Goal: Task Accomplishment & Management: Manage account settings

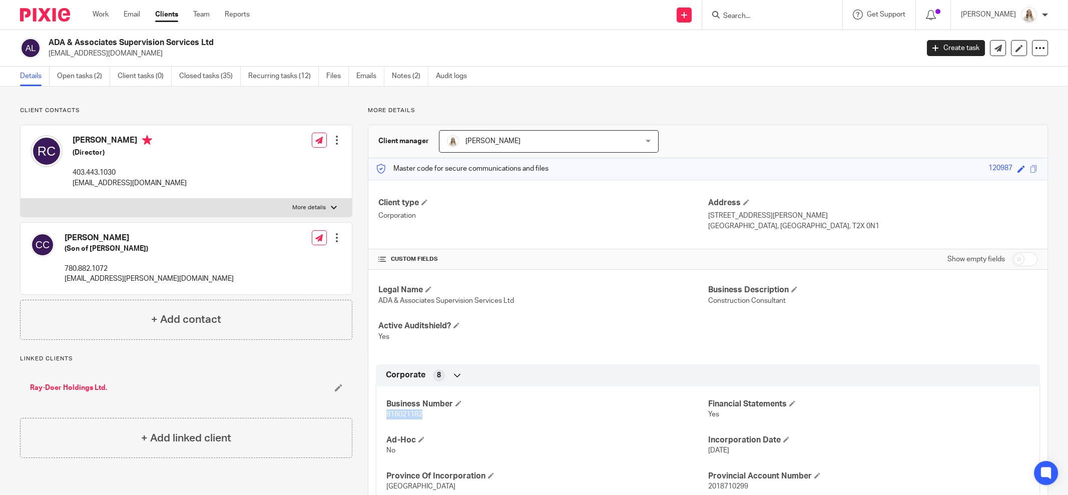
drag, startPoint x: 78, startPoint y: 77, endPoint x: 85, endPoint y: 77, distance: 6.5
click at [78, 77] on link "Open tasks (2)" at bounding box center [83, 77] width 53 height 20
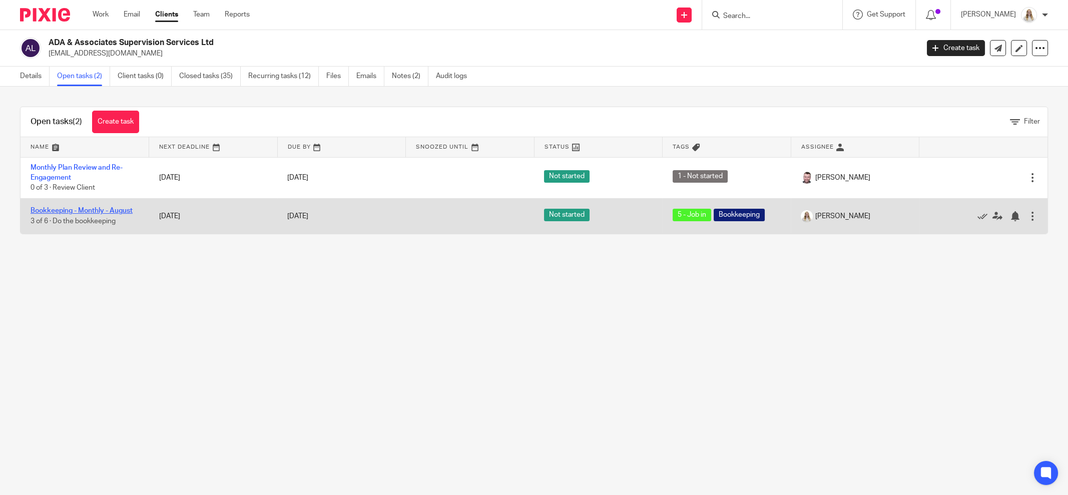
click at [112, 213] on link "Bookkeeping - Monthly - August" at bounding box center [82, 210] width 102 height 7
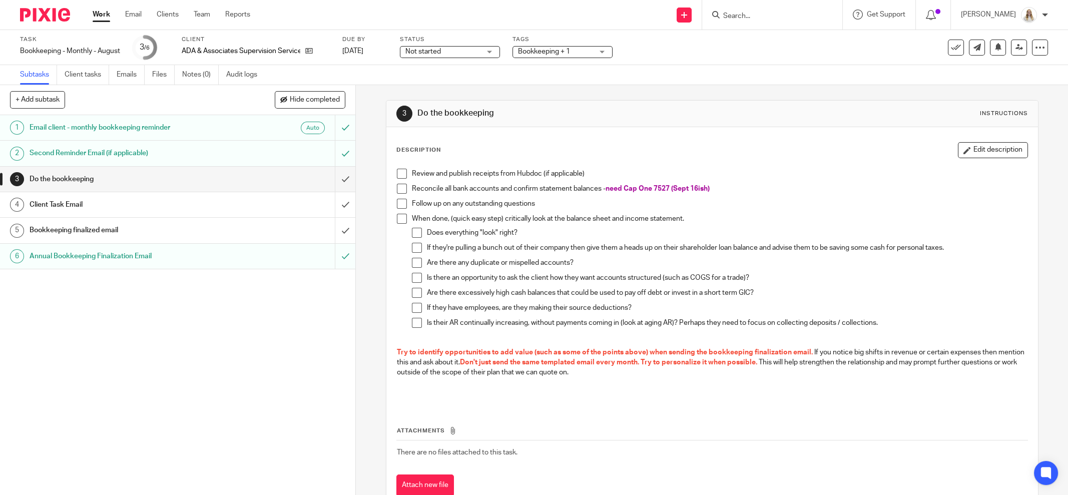
click at [967, 147] on button "Edit description" at bounding box center [993, 150] width 70 height 16
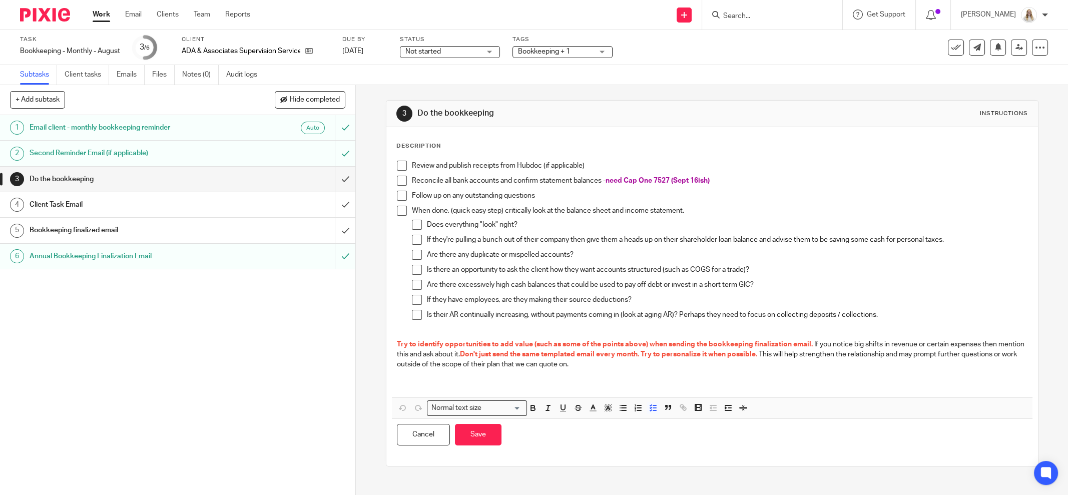
click at [719, 173] on div "Review and publish receipts from Hubdoc (if applicable)" at bounding box center [719, 168] width 615 height 15
drag, startPoint x: 723, startPoint y: 175, endPoint x: 727, endPoint y: 179, distance: 5.3
click at [724, 176] on p "Reconcile all bank accounts and confirm statement balances - need Cap One 7527 …" at bounding box center [719, 181] width 615 height 10
click at [798, 181] on p "Reconcile all bank accounts and confirm statement balances - need Cap One 7527 …" at bounding box center [719, 181] width 615 height 10
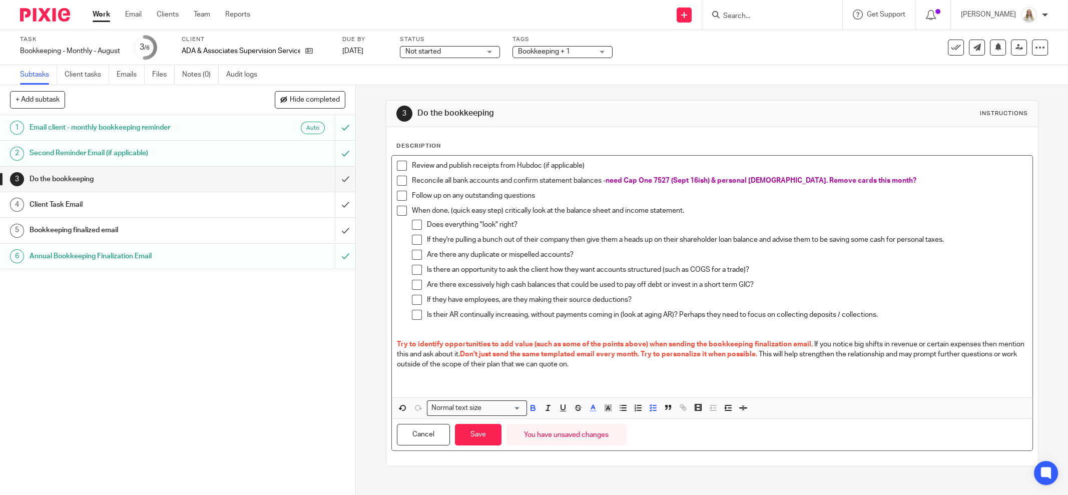
click at [502, 410] on input "Search for option" at bounding box center [503, 408] width 36 height 11
click at [508, 351] on span "Don't just send the same templated email every month. Try to personalize it whe…" at bounding box center [608, 354] width 297 height 7
click at [461, 426] on button "Save" at bounding box center [478, 435] width 47 height 22
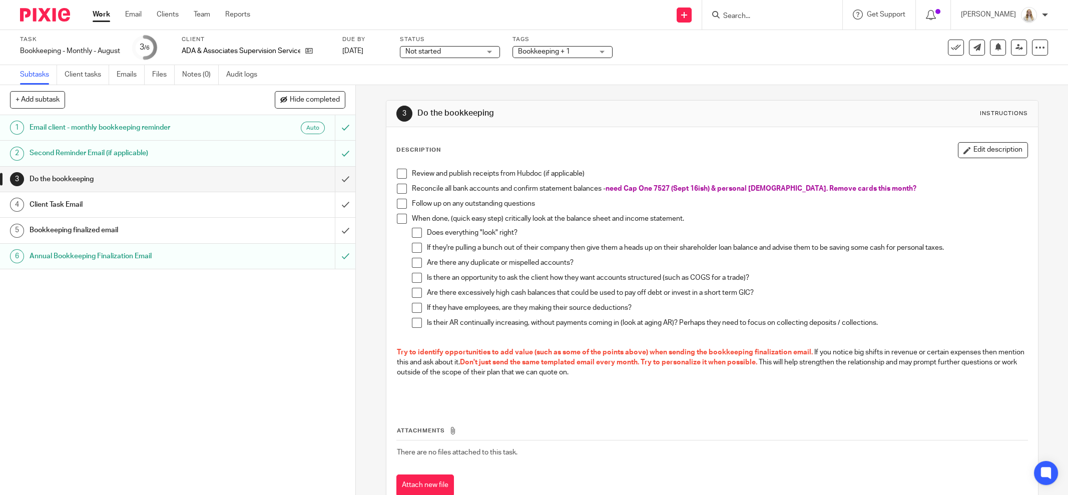
drag, startPoint x: 397, startPoint y: 173, endPoint x: 458, endPoint y: 163, distance: 61.3
click at [398, 173] on span at bounding box center [402, 174] width 10 height 10
click at [784, 7] on div at bounding box center [772, 15] width 140 height 30
click at [786, 17] on input "Search" at bounding box center [767, 16] width 90 height 9
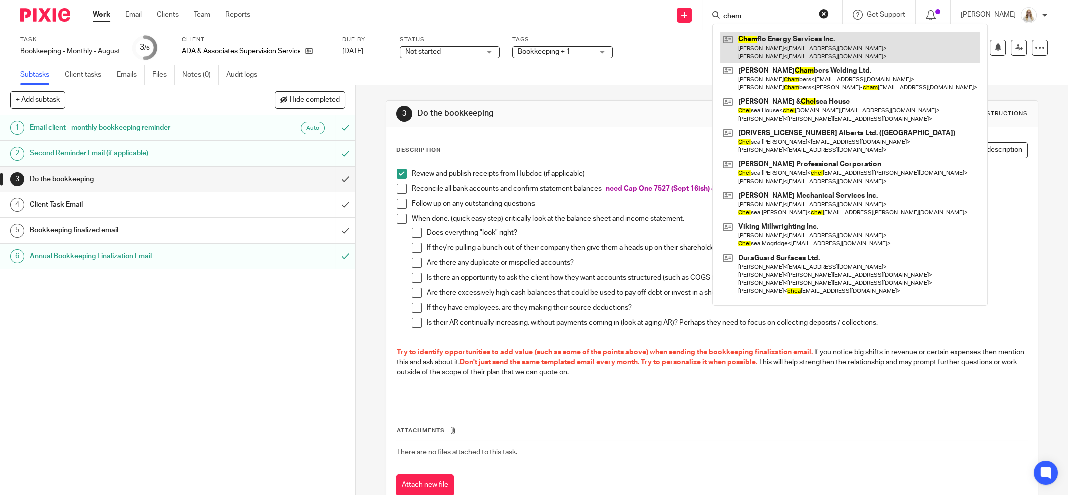
type input "chem"
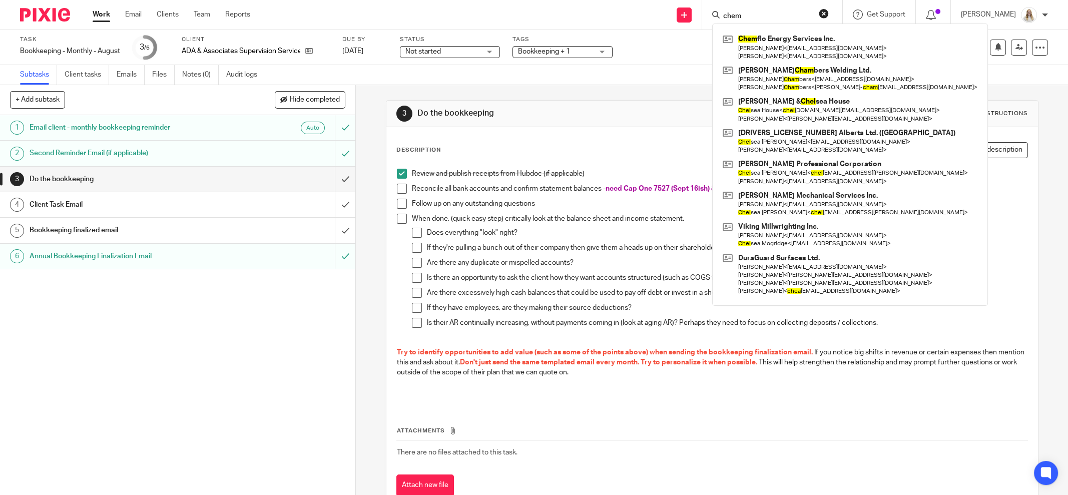
click at [679, 48] on div "Task Bookkeeping - Monthly - August Save Bookkeeping - Monthly - August 3 /6 Cl…" at bounding box center [448, 48] width 857 height 24
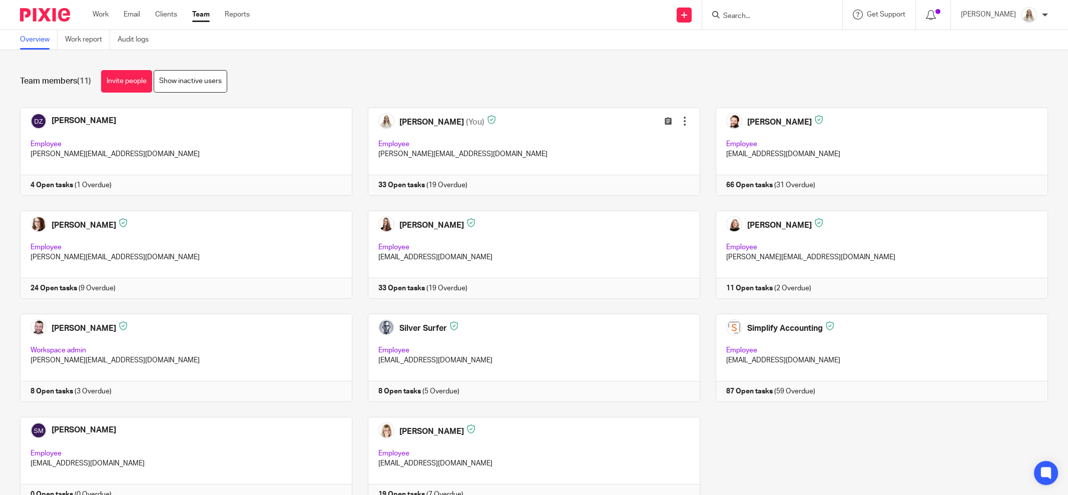
click at [548, 45] on div "Overview Work report Audit logs" at bounding box center [534, 40] width 1068 height 20
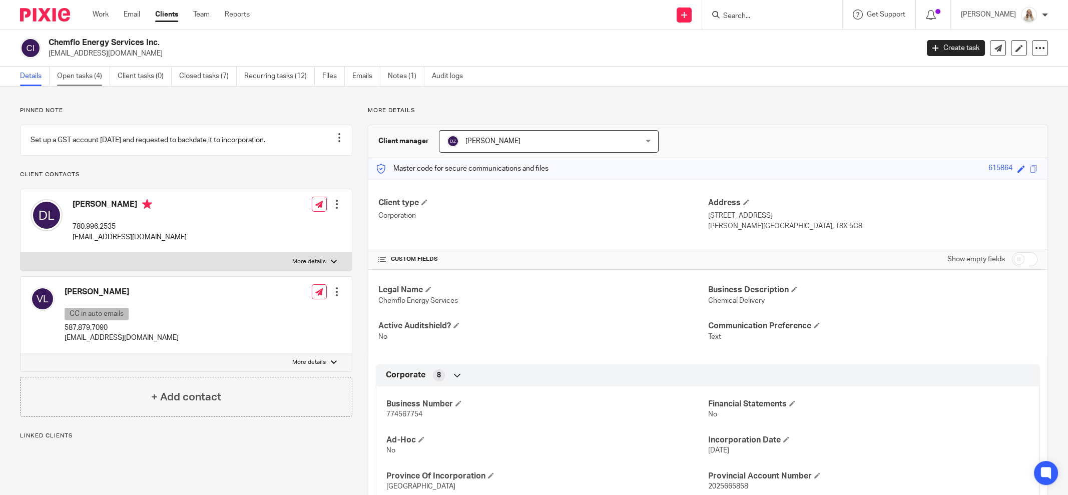
click at [91, 82] on link "Open tasks (4)" at bounding box center [83, 77] width 53 height 20
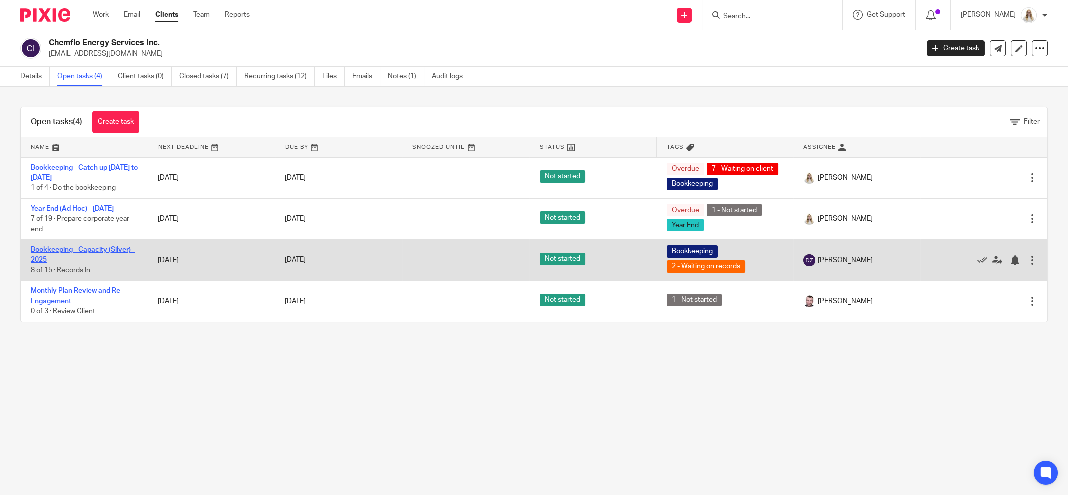
click at [81, 257] on link "Bookkeeping - Capacity (Silver) - 2025" at bounding box center [83, 254] width 104 height 17
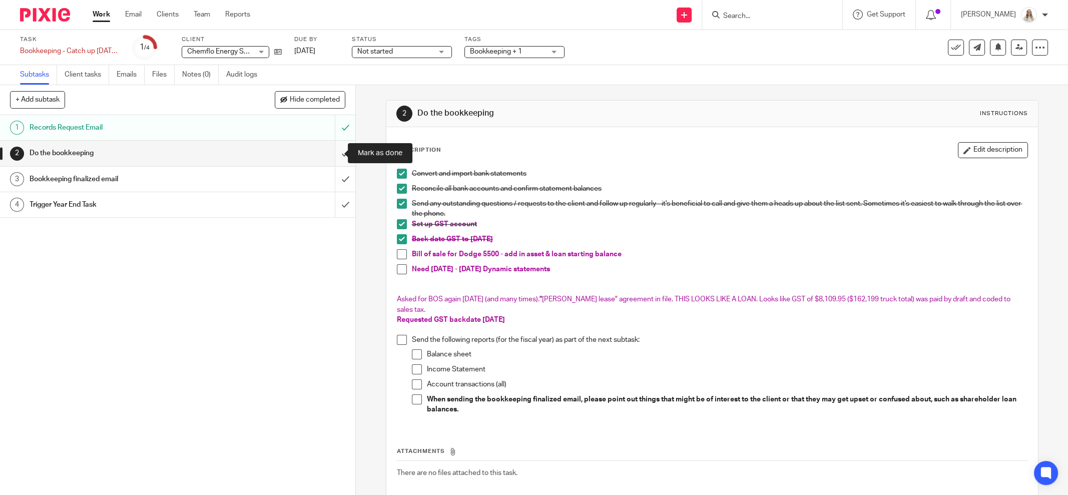
click at [331, 155] on input "submit" at bounding box center [177, 153] width 355 height 25
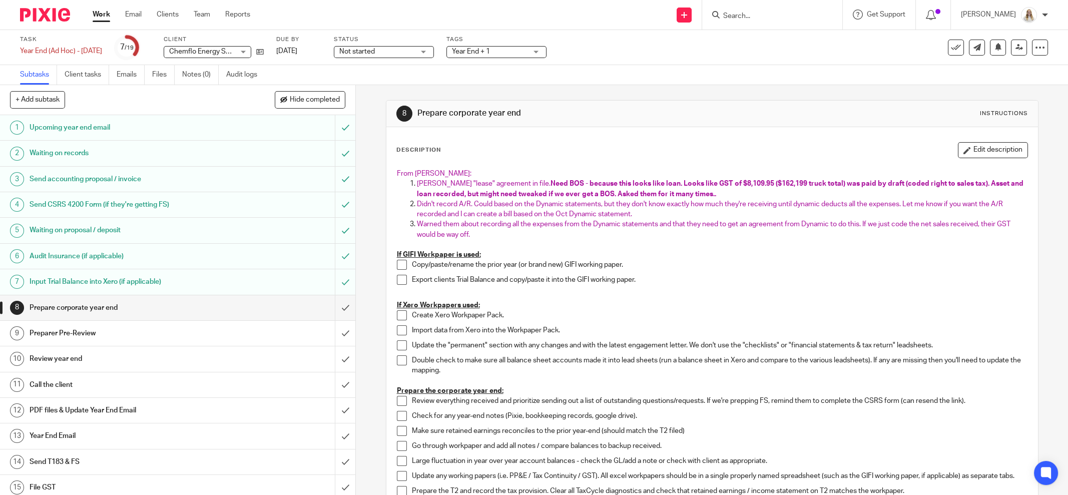
drag, startPoint x: 970, startPoint y: 150, endPoint x: 865, endPoint y: 235, distance: 135.6
click at [970, 150] on button "Edit description" at bounding box center [993, 150] width 70 height 16
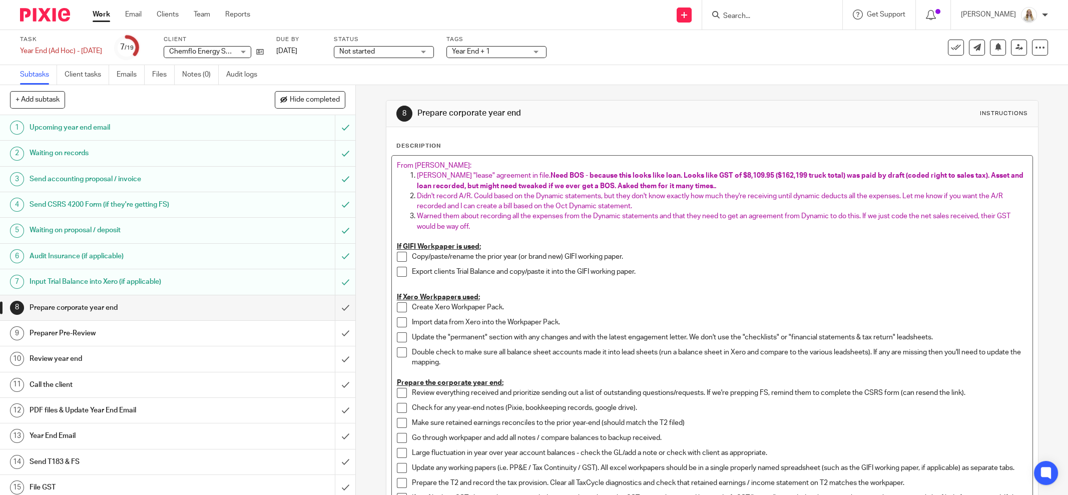
click at [484, 229] on p "Warned them about recording all the expenses from the Dynamic statements and th…" at bounding box center [722, 221] width 610 height 21
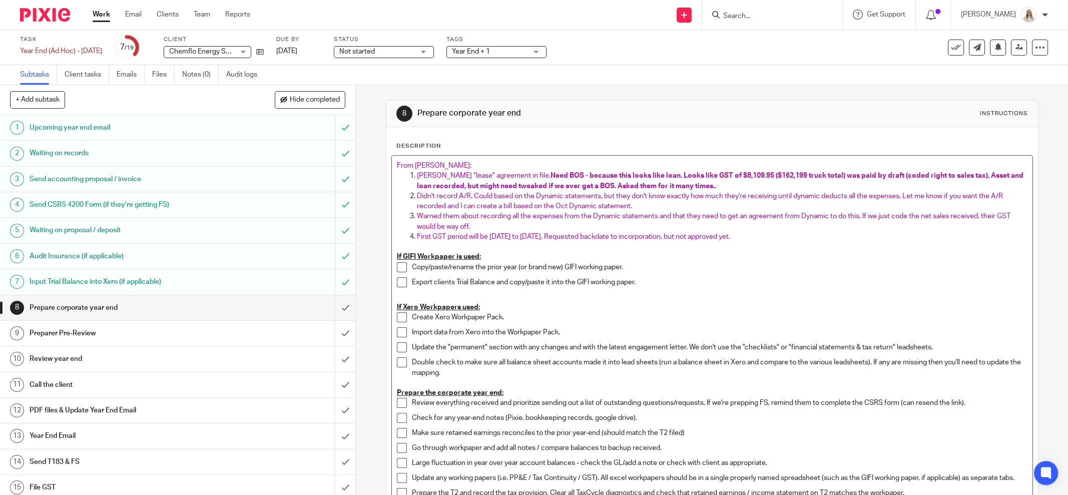
click at [492, 242] on p at bounding box center [712, 247] width 630 height 10
click at [680, 235] on span "First GST period will be Aug 10, 2025 to Oct 31, 2025. Requested backdate to in…" at bounding box center [573, 236] width 313 height 7
click at [429, 237] on span "First GST period will be Aug 10, 2025 to Oct 31, 2025. Requested backdate to in…" at bounding box center [573, 236] width 313 height 7
click at [455, 235] on span "First GST period will be [DATE] to [DATE]. Requested backdate to incorporation,…" at bounding box center [573, 236] width 313 height 7
drag, startPoint x: 466, startPoint y: 235, endPoint x: 482, endPoint y: 234, distance: 16.5
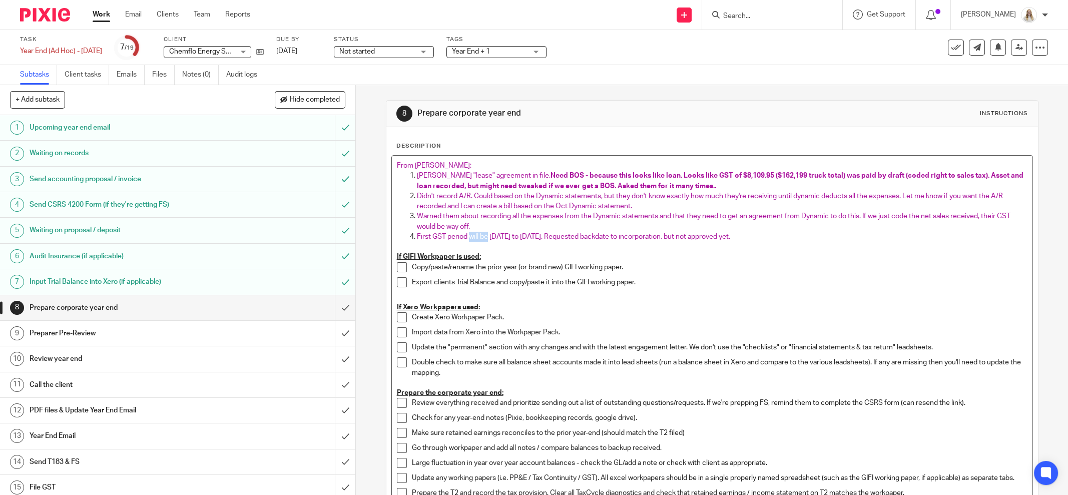
click at [482, 234] on span "First GST period will be [DATE] to [DATE]. Requested backdate to incorporation,…" at bounding box center [573, 236] width 313 height 7
click at [650, 234] on span "First GST period is currently Aug 10, 2025 to Oct 31, 2025. Requested backdate …" at bounding box center [581, 236] width 329 height 7
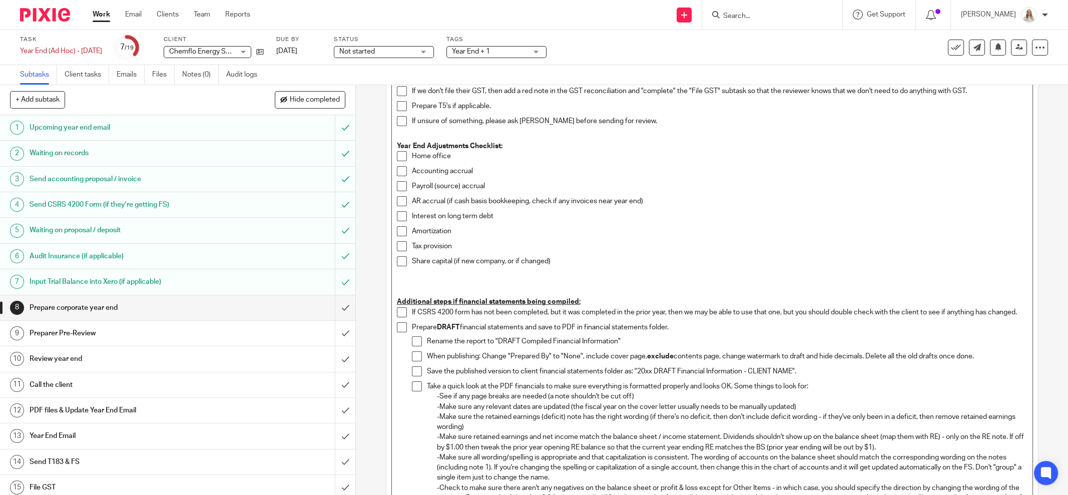
scroll to position [630, 0]
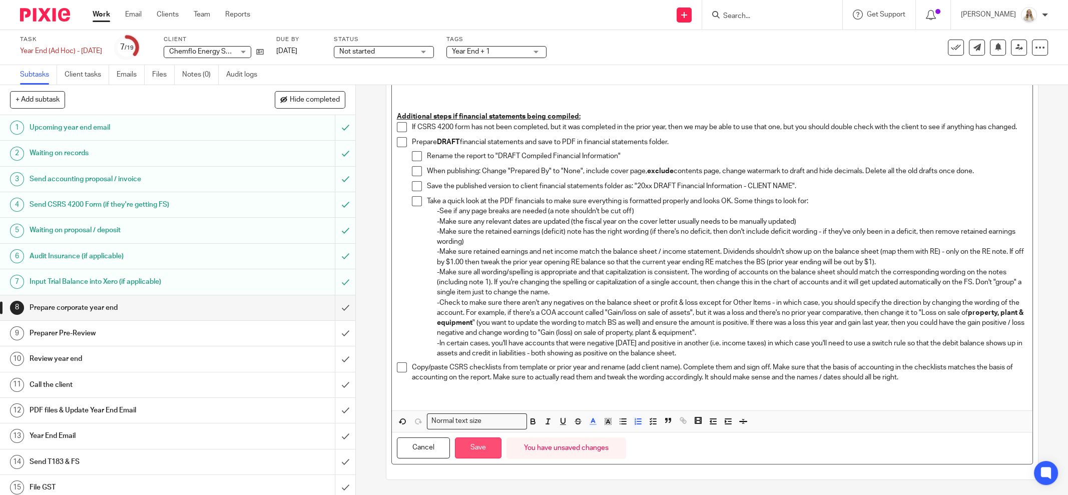
click at [485, 449] on button "Save" at bounding box center [478, 448] width 47 height 22
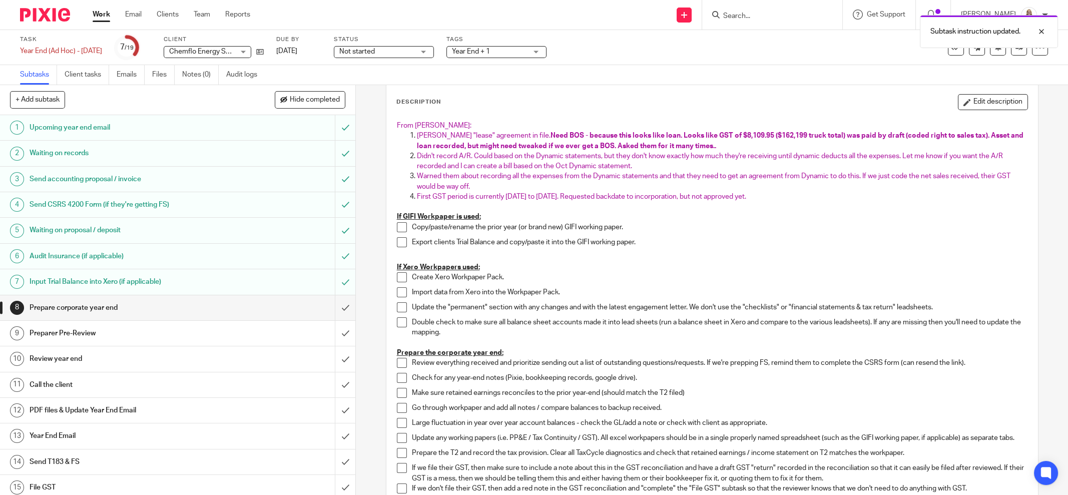
scroll to position [0, 0]
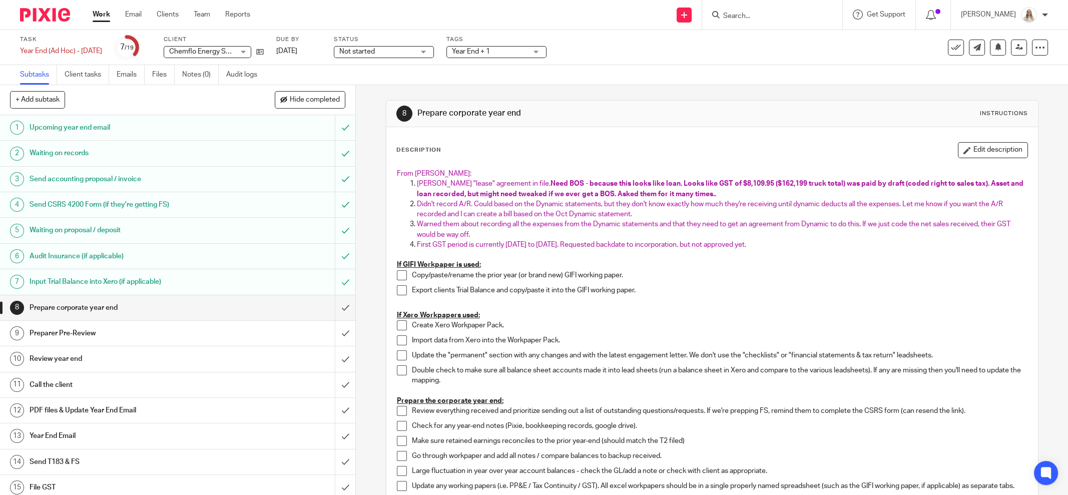
drag, startPoint x: 672, startPoint y: 355, endPoint x: 661, endPoint y: 342, distance: 17.0
click at [673, 355] on p "Update the "permanent" section with any changes and with the latest engagement …" at bounding box center [719, 355] width 615 height 10
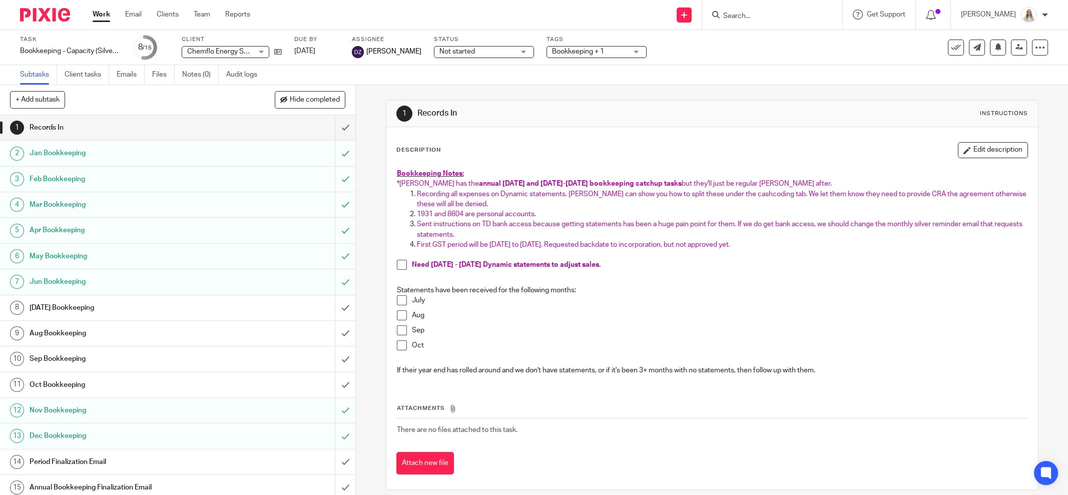
drag, startPoint x: 773, startPoint y: 242, endPoint x: 414, endPoint y: 243, distance: 359.7
click at [417, 243] on p "First GST period will be Aug 10, 2025 to Oct 31, 2025. Requested backdate to in…" at bounding box center [722, 245] width 610 height 10
click at [631, 267] on p "Need Feb - Aug 2025 Dynamic statements to adjust sales." at bounding box center [719, 265] width 615 height 10
click at [962, 148] on button "Edit description" at bounding box center [993, 150] width 70 height 16
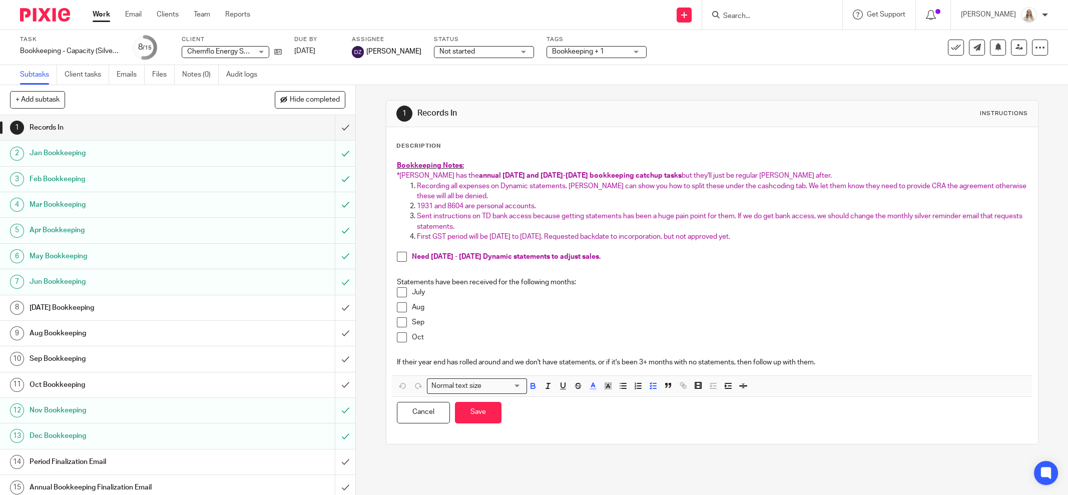
click at [616, 259] on p "Need Feb - Aug 2025 Dynamic statements to adjust sales." at bounding box center [719, 257] width 615 height 10
drag, startPoint x: 709, startPoint y: 255, endPoint x: 405, endPoint y: 264, distance: 304.3
click at [405, 264] on li "Need Feb - Aug 2025 Dynamic statements to adjust sales. (last requested Sept 12…" at bounding box center [712, 259] width 630 height 15
click at [628, 224] on p "Sent instructions on TD bank access because getting statements has been a huge …" at bounding box center [722, 221] width 610 height 21
click at [576, 201] on p "1931 and 8604 are personal accounts." at bounding box center [722, 206] width 610 height 10
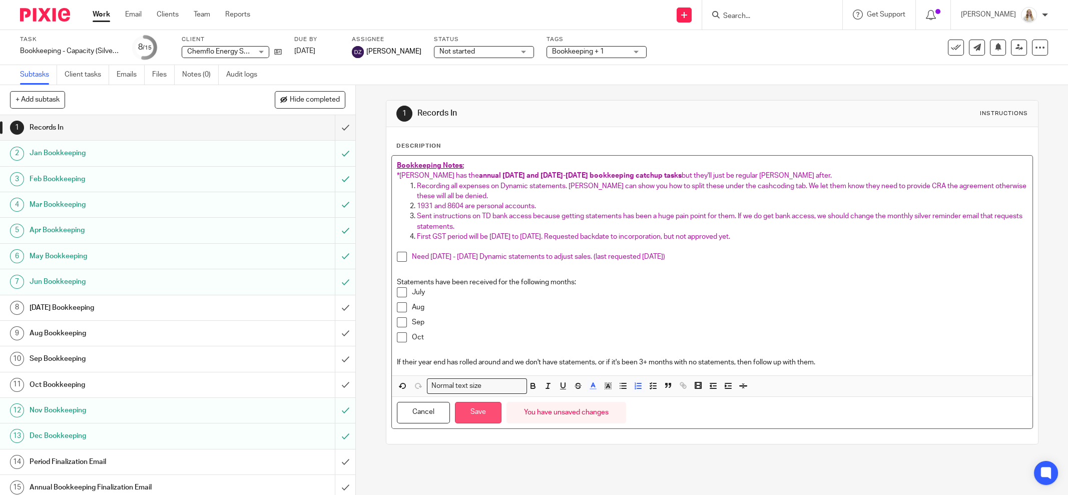
click at [472, 412] on button "Save" at bounding box center [478, 413] width 47 height 22
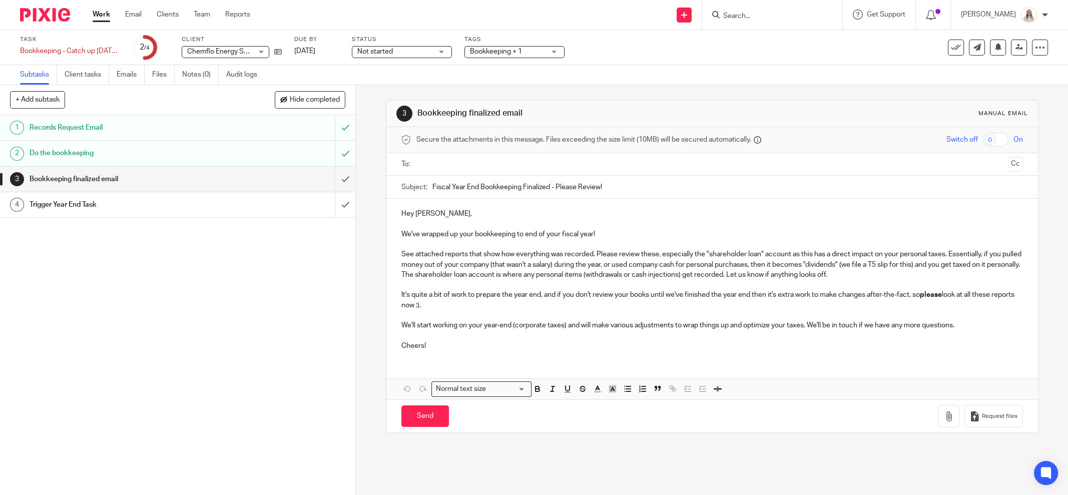
drag, startPoint x: 582, startPoint y: 237, endPoint x: 631, endPoint y: 227, distance: 50.1
click at [582, 237] on p "We've wrapped up your bookkeeping to end of your fiscal year!" at bounding box center [711, 234] width 621 height 10
click at [616, 236] on p "We've wrapped up your bookkeeping to end of your fiscal year!" at bounding box center [711, 234] width 621 height 10
click at [808, 234] on p "We've wrapped up your bookkeeping to end of your fiscal year and will start wor…" at bounding box center [711, 234] width 621 height 10
click at [811, 234] on p "We've wrapped up your bookkeeping to end of your fiscal year and will start wor…" at bounding box center [711, 234] width 621 height 10
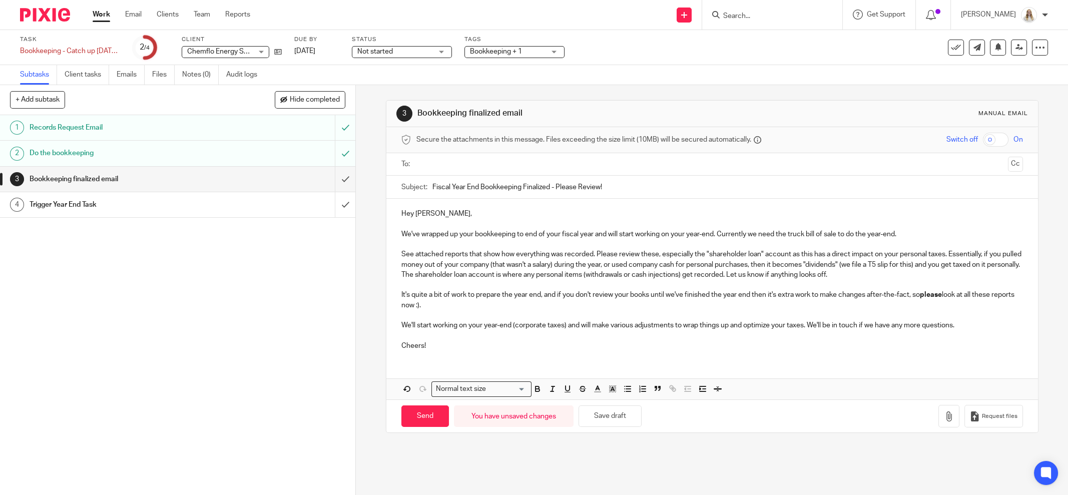
click at [816, 234] on p "We've wrapped up your bookkeeping to end of your fiscal year and will start wor…" at bounding box center [711, 234] width 621 height 10
click at [837, 235] on p "We've wrapped up your bookkeeping to end of your fiscal year and will start wor…" at bounding box center [711, 234] width 621 height 10
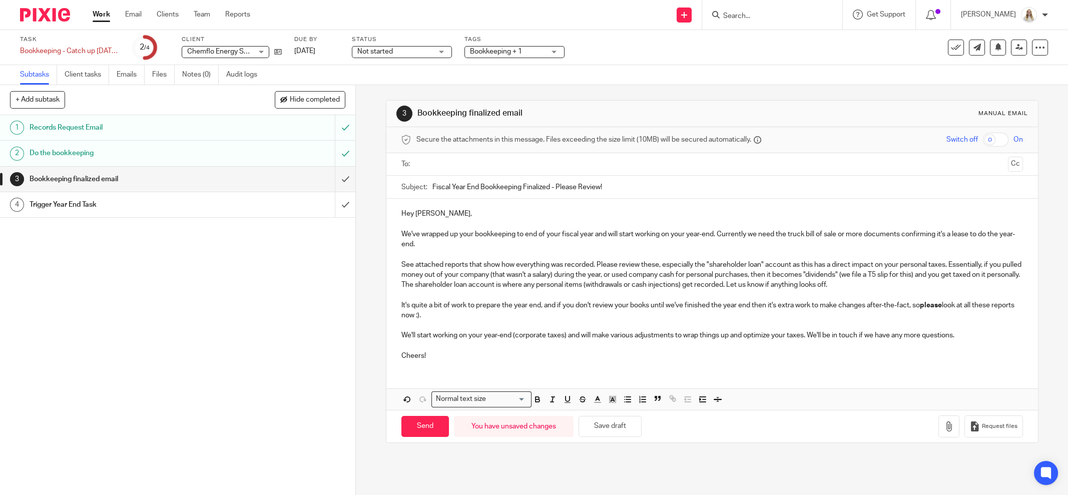
click at [817, 252] on p at bounding box center [711, 254] width 621 height 10
click at [594, 249] on p at bounding box center [711, 254] width 621 height 10
click at [435, 269] on p "See attached reports that show how everything was recorded. Please review these…" at bounding box center [711, 275] width 621 height 31
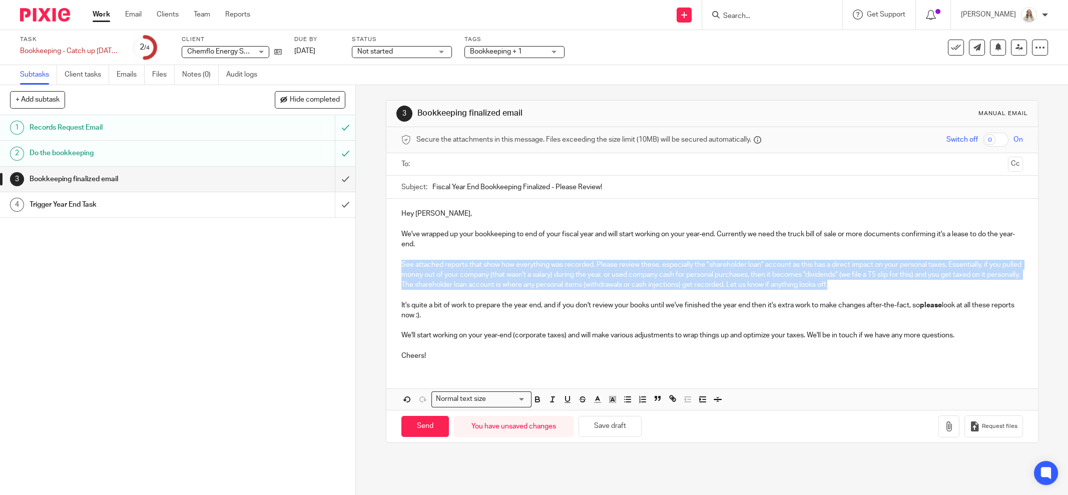
drag, startPoint x: 397, startPoint y: 261, endPoint x: 889, endPoint y: 287, distance: 492.5
click at [889, 287] on p "See attached reports that show how everything was recorded. Please review these…" at bounding box center [711, 275] width 621 height 31
click at [598, 247] on p "We've wrapped up your bookkeeping to end of your fiscal year and will start wor…" at bounding box center [711, 239] width 621 height 21
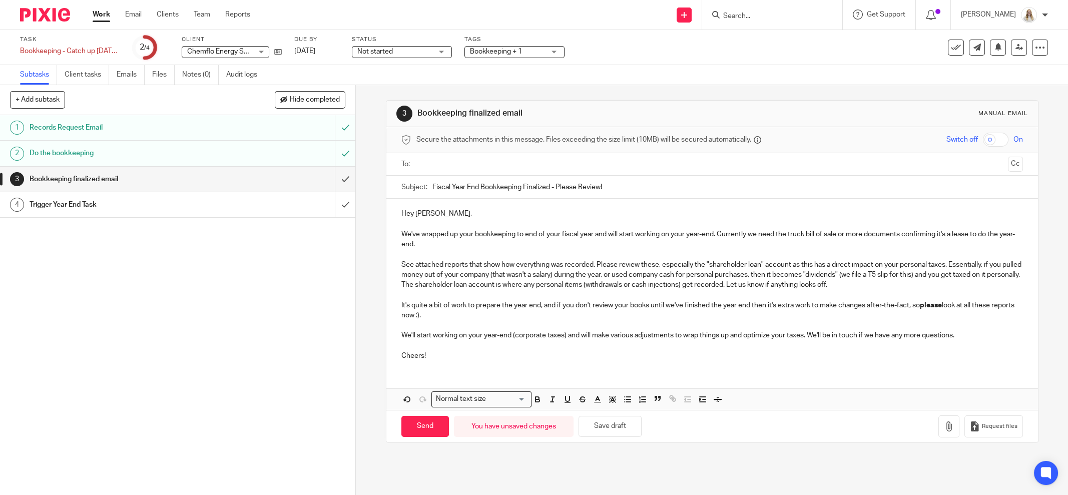
click at [869, 285] on p "See attached reports that show how everything was recorded. Please review these…" at bounding box center [711, 275] width 621 height 31
click at [872, 283] on p "See attached reports that show how everything was recorded. Please review these…" at bounding box center [711, 275] width 621 height 31
click at [729, 288] on p "See attached reports that show how everything was recorded. Please review these…" at bounding box center [711, 275] width 621 height 31
drag, startPoint x: 914, startPoint y: 292, endPoint x: 919, endPoint y: 286, distance: 8.2
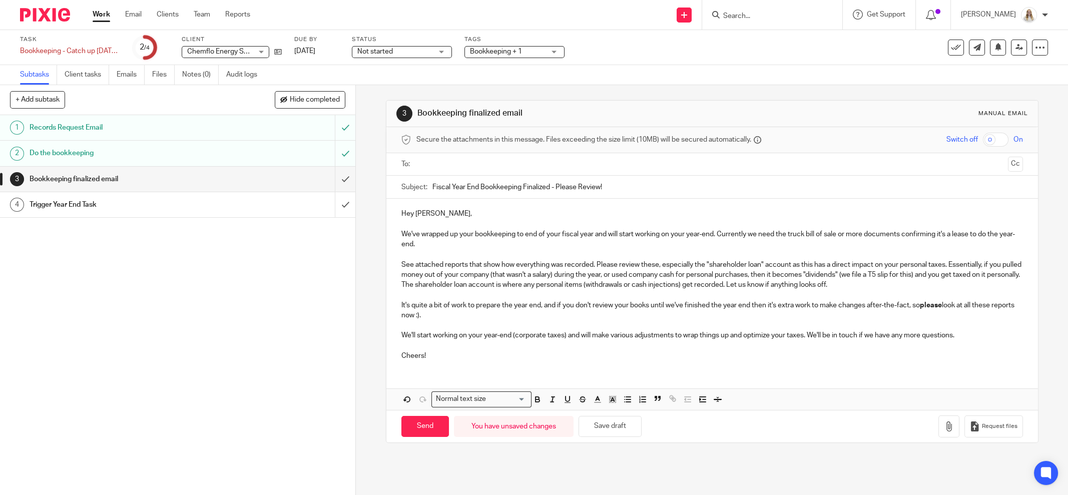
click at [915, 292] on p at bounding box center [711, 295] width 621 height 10
click at [916, 280] on p "See attached reports that show how everything was recorded. Please review these…" at bounding box center [711, 275] width 621 height 31
click at [616, 290] on p at bounding box center [711, 295] width 621 height 10
drag, startPoint x: 453, startPoint y: 316, endPoint x: 390, endPoint y: 301, distance: 64.8
click at [390, 301] on div "Hey Dakota, We've wrapped up your bookkeeping to end of your fiscal year and wi…" at bounding box center [711, 284] width 651 height 170
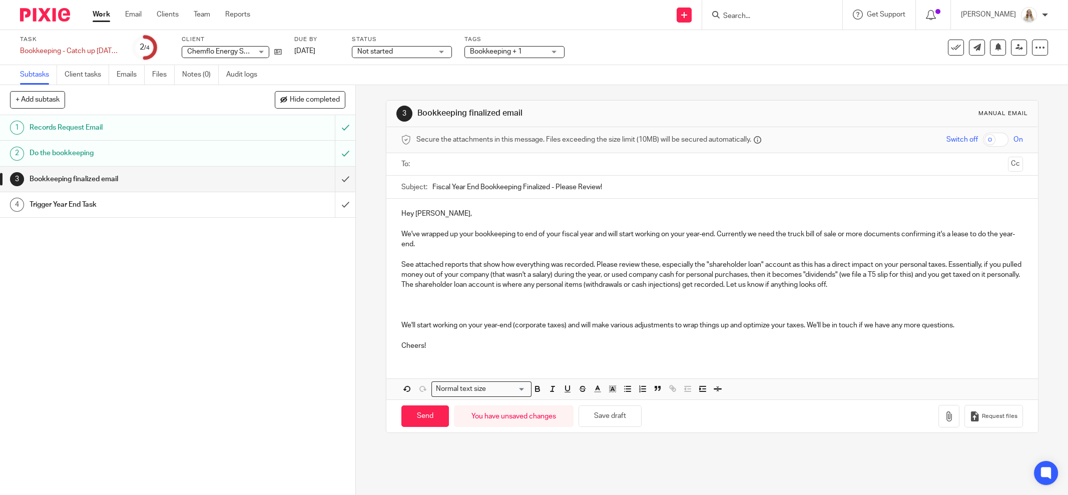
click at [642, 236] on p "We've wrapped up your bookkeeping to end of your fiscal year and will start wor…" at bounding box center [711, 239] width 621 height 21
click at [591, 233] on p "We've wrapped up your bookkeeping to end of your fiscal year and will start wor…" at bounding box center [711, 239] width 621 height 21
drag, startPoint x: 592, startPoint y: 232, endPoint x: 717, endPoint y: 231, distance: 125.1
click at [718, 232] on p "We've wrapped up your bookkeeping to end of your fiscal year. and will start wo…" at bounding box center [711, 239] width 621 height 21
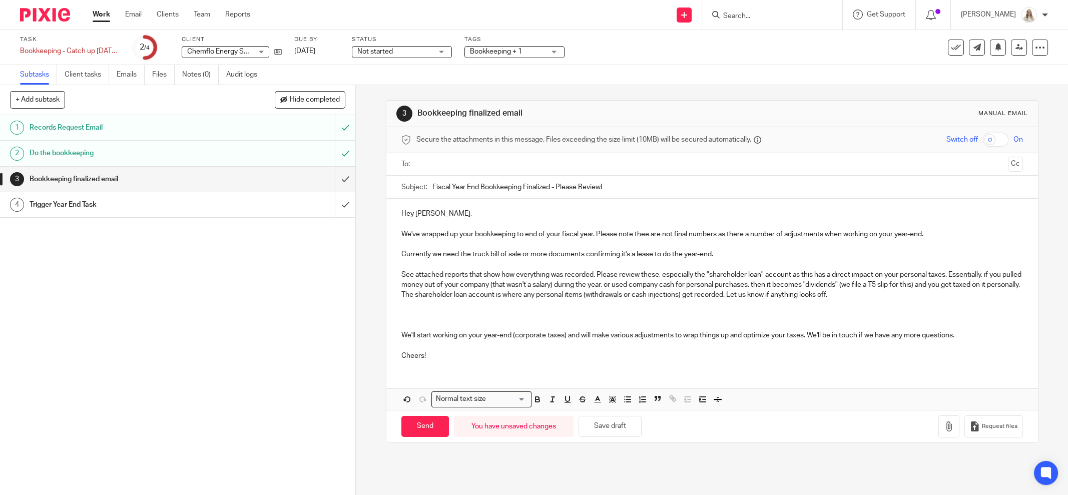
click at [722, 250] on p "Currently we need the truck bill of sale or more documents confirming it's a le…" at bounding box center [711, 254] width 621 height 10
click at [453, 260] on p at bounding box center [711, 265] width 621 height 10
click at [460, 250] on p "Currently we need the truck bill of sale or more documents confirming it's a le…" at bounding box center [711, 254] width 621 height 10
click at [476, 252] on p "Currently we need the truck bill of sale or more documents confirming it's a le…" at bounding box center [711, 254] width 621 height 10
click at [485, 251] on p "Currently we need the truck bill of sale or more documents confirming it's a le…" at bounding box center [711, 254] width 621 height 10
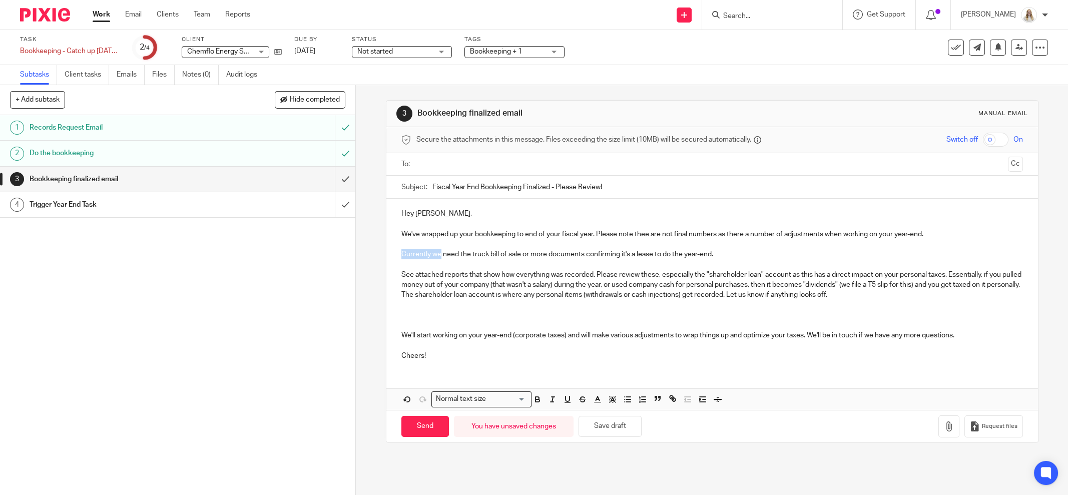
drag, startPoint x: 435, startPoint y: 252, endPoint x: 399, endPoint y: 252, distance: 36.0
click at [401, 252] on p "Currently we need the truck bill of sale or more documents confirming it's a le…" at bounding box center [711, 254] width 621 height 10
click at [433, 258] on p "We still need the truck bill of sale or more documents confirming it's a lease …" at bounding box center [711, 254] width 621 height 10
click at [456, 253] on p "We still need the truck bill of sale or more documents confirming it's a lease …" at bounding box center [711, 254] width 621 height 10
click at [566, 254] on p "We still need the truck bill of sale or more documents confirming it's a lease …" at bounding box center [711, 254] width 621 height 10
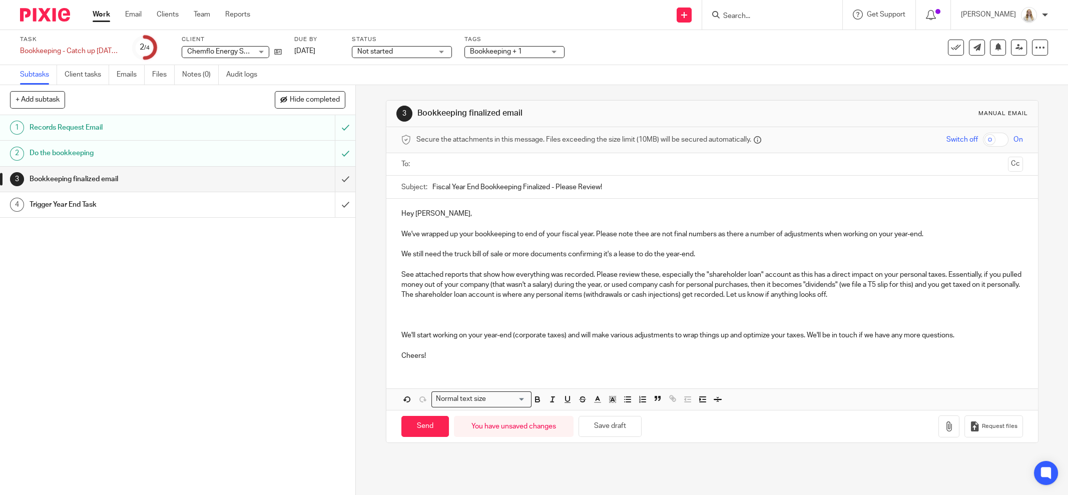
click at [621, 256] on p "We still need the truck bill of sale or more documents confirming it's a lease …" at bounding box center [711, 254] width 621 height 10
click at [604, 254] on p "We still need the truck bill of sale or more documents confirming it's a lease …" at bounding box center [711, 254] width 621 height 10
click at [598, 253] on p "We still need the truck bill of sale or more documents confirming it's a lease …" at bounding box center [711, 254] width 621 height 10
drag, startPoint x: 598, startPoint y: 255, endPoint x: 567, endPoint y: 254, distance: 31.5
click at [567, 254] on p "We still need the truck bill of sale or more documents confirming it's a lease …" at bounding box center [711, 254] width 621 height 10
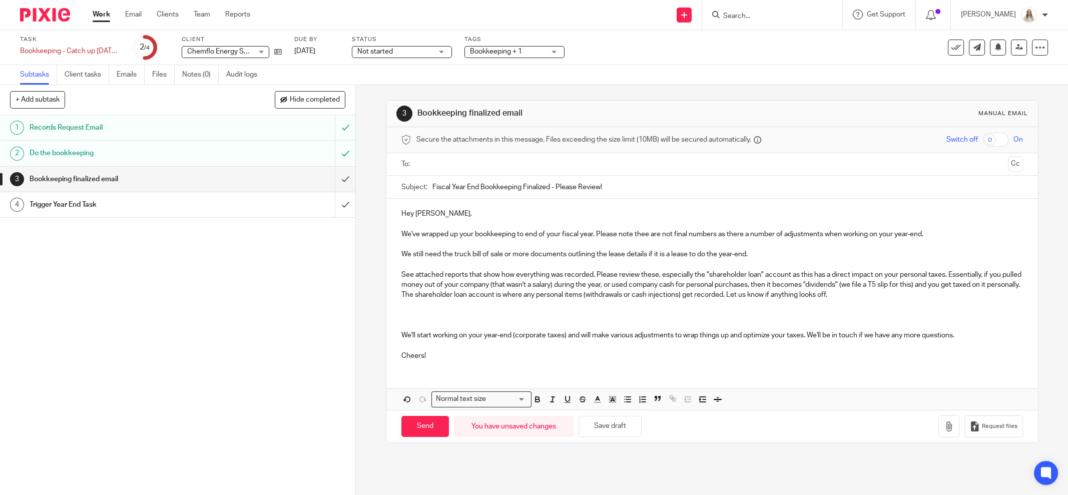
click at [689, 260] on p at bounding box center [711, 265] width 621 height 10
drag, startPoint x: 719, startPoint y: 250, endPoint x: 745, endPoint y: 249, distance: 25.5
click at [722, 250] on p "We still need the truck bill of sale or more documents outlining the lease deta…" at bounding box center [711, 254] width 621 height 10
click at [748, 249] on p "We still need the truck bill of sale or more documents outlining the lease deta…" at bounding box center [711, 254] width 621 height 10
click at [706, 251] on p "We still need the truck bill of sale or more documents outlining the lease deta…" at bounding box center [711, 254] width 621 height 10
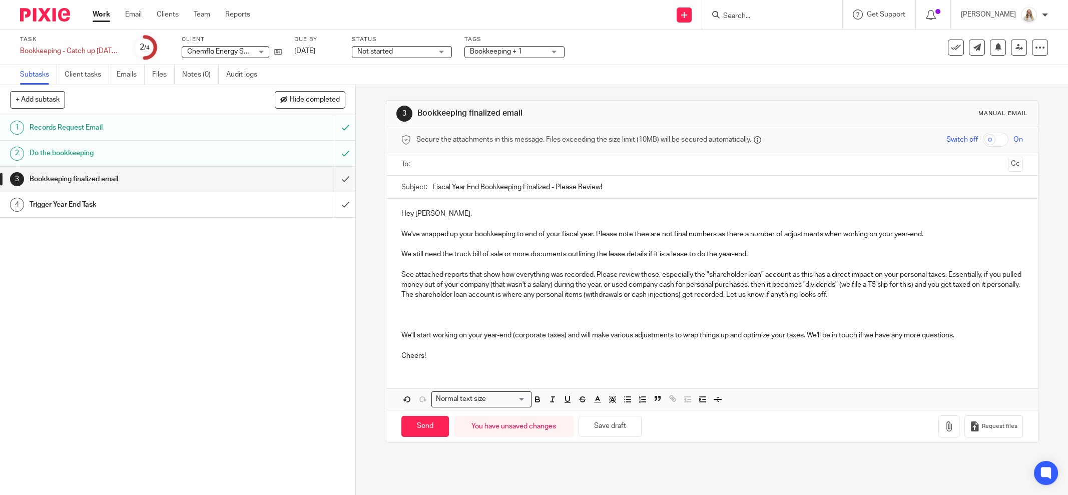
click at [686, 251] on p "We still need the truck bill of sale or more documents outlining the lease deta…" at bounding box center [711, 254] width 621 height 10
drag, startPoint x: 743, startPoint y: 253, endPoint x: 684, endPoint y: 252, distance: 59.0
click at [684, 252] on p "We still need the truck bill of sale or more documents outlining the lease deta…" at bounding box center [711, 254] width 621 height 10
click at [737, 262] on p at bounding box center [711, 265] width 621 height 10
click at [895, 256] on p "We still need the truck bill of sale or more documents outlining the lease deta…" at bounding box center [711, 254] width 621 height 10
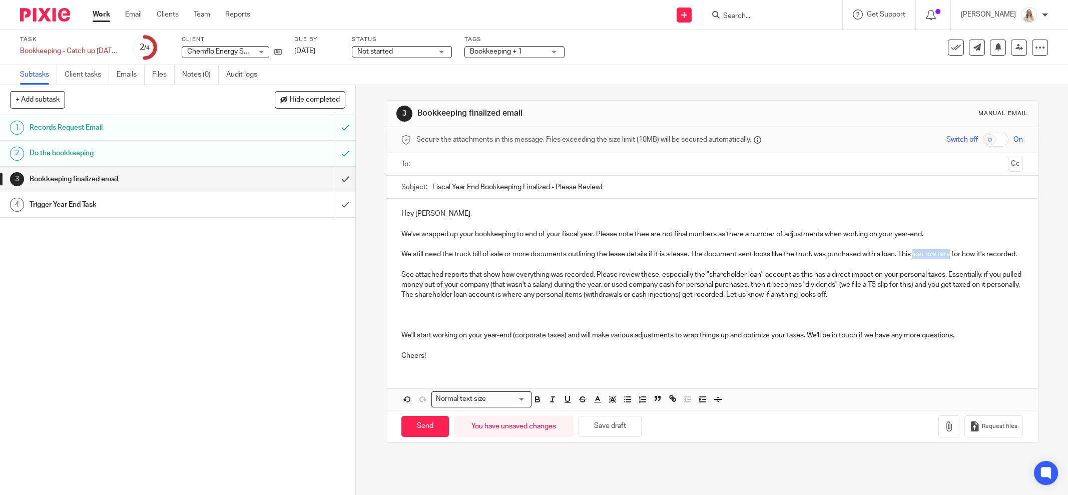
drag, startPoint x: 914, startPoint y: 253, endPoint x: 949, endPoint y: 252, distance: 35.0
click at [949, 252] on p "We still need the truck bill of sale or more documents outlining the lease deta…" at bounding box center [711, 254] width 621 height 10
click at [427, 259] on p "We still need the truck bill of sale or more documents outlining the lease deta…" at bounding box center [711, 254] width 621 height 10
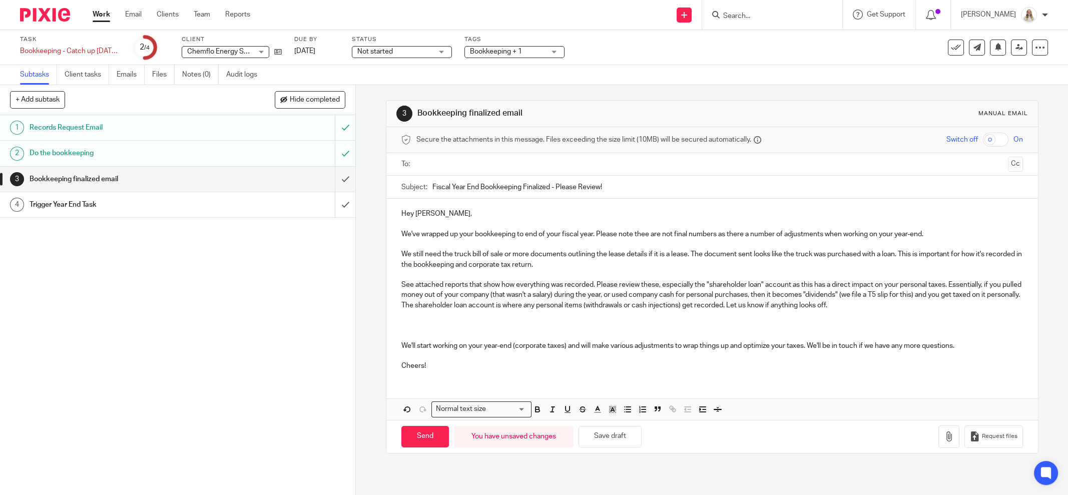
click at [455, 333] on p at bounding box center [711, 335] width 621 height 10
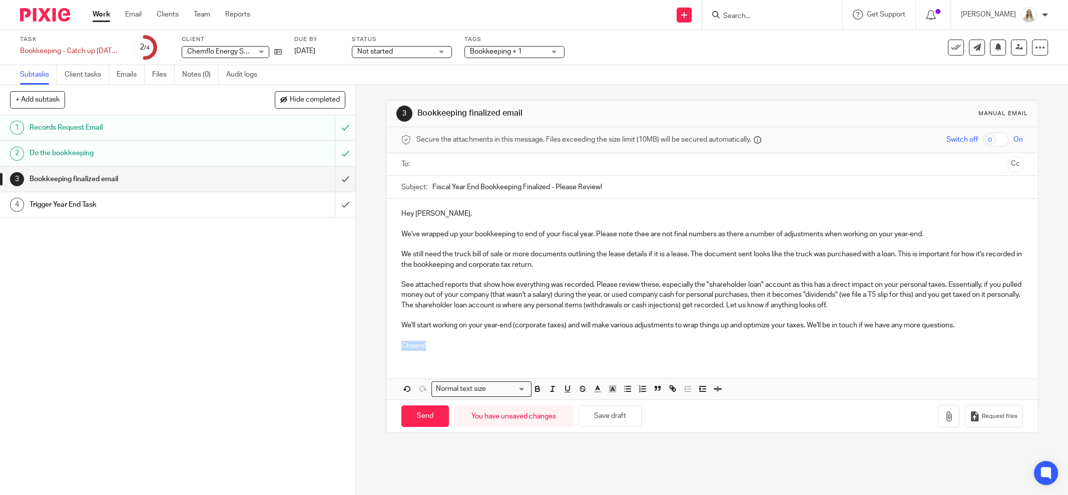
drag, startPoint x: 410, startPoint y: 343, endPoint x: 387, endPoint y: 341, distance: 23.1
click at [387, 341] on div "Hey Dakota, We've wrapped up your bookkeeping to end of your fiscal year. Pleas…" at bounding box center [711, 279] width 651 height 160
click at [605, 261] on p "We still need the truck bill of sale or more documents outlining the lease deta…" at bounding box center [711, 259] width 621 height 21
drag, startPoint x: 449, startPoint y: 252, endPoint x: 499, endPoint y: 252, distance: 49.5
click at [499, 252] on p "We still need the truck bill of sale or more documents outlining the lease deta…" at bounding box center [711, 259] width 621 height 21
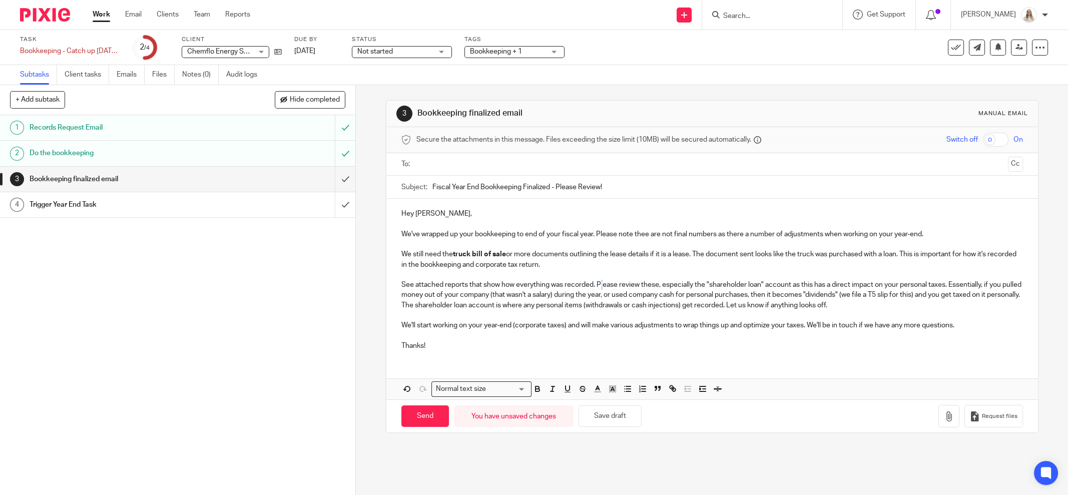
click at [599, 285] on p "See attached reports that show how everything was recorded. Please review these…" at bounding box center [711, 295] width 621 height 31
click at [590, 405] on button "Save draft" at bounding box center [609, 416] width 63 height 22
click at [595, 340] on p "Thanks!" at bounding box center [711, 340] width 621 height 21
click at [571, 329] on p "We'll start working on your year-end (corporate taxes) and will make various ad…" at bounding box center [711, 325] width 621 height 10
click at [742, 333] on p "Thanks!" at bounding box center [711, 340] width 621 height 21
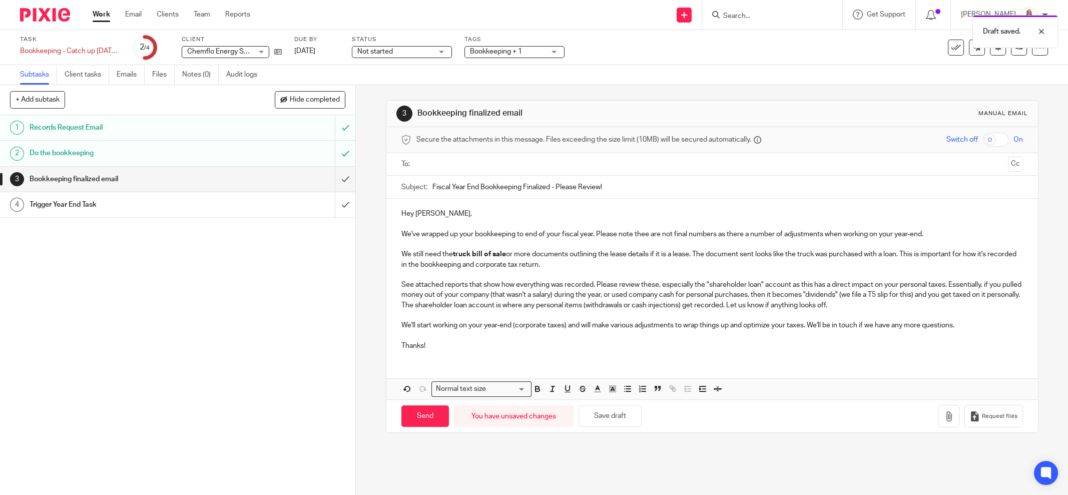
click at [875, 324] on p "We'll start working on your year-end (corporate taxes) and will make various ad…" at bounding box center [711, 325] width 621 height 10
drag, startPoint x: 566, startPoint y: 263, endPoint x: 396, endPoint y: 253, distance: 169.9
click at [396, 253] on div "Hey Dakota, We've wrapped up your bookkeeping to end of your fiscal year. Pleas…" at bounding box center [711, 279] width 651 height 160
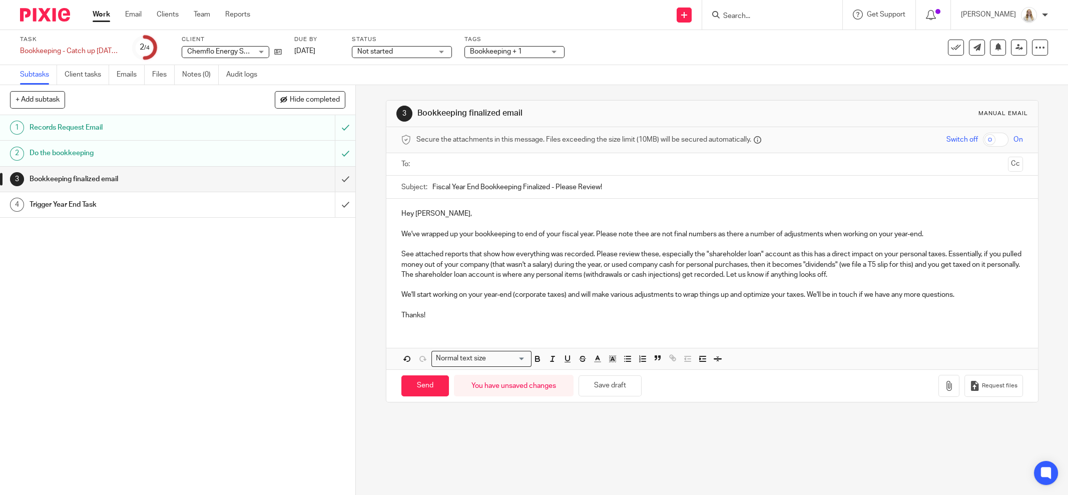
click at [411, 284] on p at bounding box center [711, 285] width 621 height 10
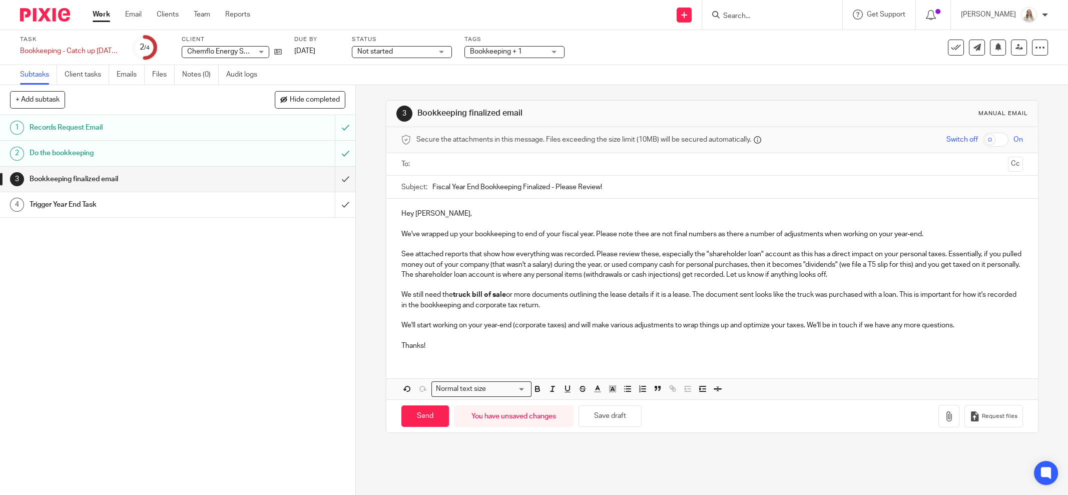
click at [482, 303] on p "We still need the truck bill of sale or more documents outlining the lease deta…" at bounding box center [711, 300] width 621 height 21
click at [557, 320] on p "We'll start working on your year-end (corporate taxes) and will make various ad…" at bounding box center [711, 325] width 621 height 10
click at [560, 305] on p "We still need the truck bill of sale or more documents outlining the lease deta…" at bounding box center [711, 300] width 621 height 21
click at [569, 302] on p "We still need the truck bill of sale or more documents outlining the lease deta…" at bounding box center [711, 300] width 621 height 21
click at [582, 295] on p "We still need the truck bill of sale or more documents outlining the lease deta…" at bounding box center [711, 300] width 621 height 21
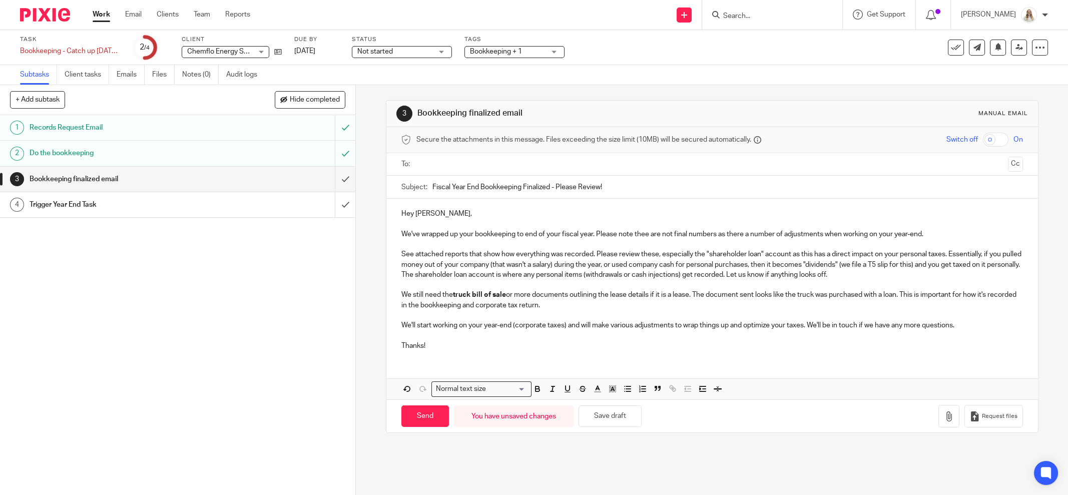
click at [671, 290] on p "We still need the truck bill of sale or more documents outlining the lease deta…" at bounding box center [711, 300] width 621 height 21
click at [691, 295] on p "We still need the truck bill of sale or more documents outlining the lease deta…" at bounding box center [711, 300] width 621 height 21
click at [697, 295] on p "We still need the truck bill of sale or more documents outlining the lease deta…" at bounding box center [711, 300] width 621 height 21
click at [731, 298] on p "We still need the truck bill of sale or more documents outlining the lease deta…" at bounding box center [711, 300] width 621 height 21
click at [769, 293] on p "We still need the truck bill of sale or more documents outlining the lease deta…" at bounding box center [711, 300] width 621 height 21
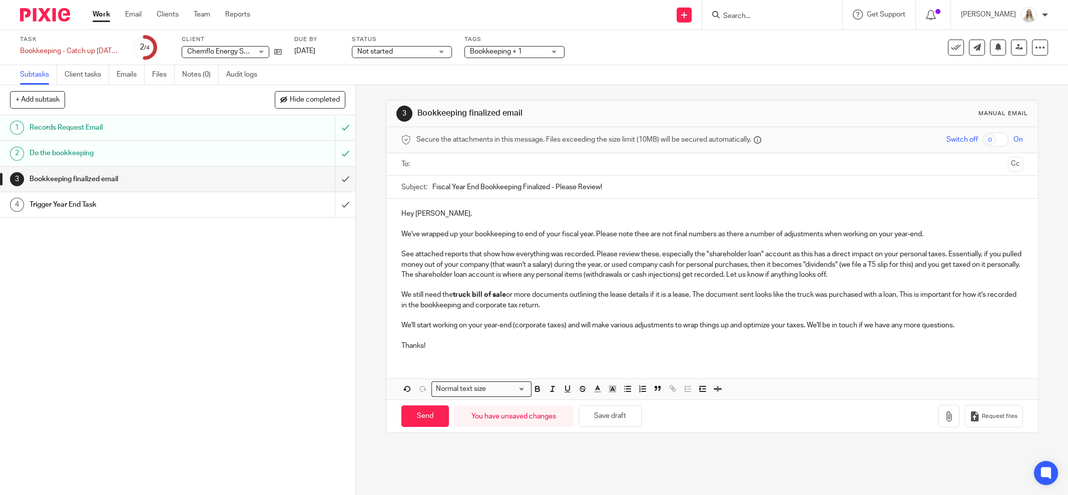
click at [753, 291] on p "We still need the truck bill of sale or more documents outlining the lease deta…" at bounding box center [711, 300] width 621 height 21
click at [785, 293] on p "We still need the truck bill of sale or more documents outlining the lease deta…" at bounding box center [711, 300] width 621 height 21
click at [812, 297] on p "We still need the truck bill of sale or more documents outlining the lease deta…" at bounding box center [711, 300] width 621 height 21
click at [812, 314] on p at bounding box center [711, 315] width 621 height 10
click at [586, 302] on p "We still need the truck bill of sale or more documents outlining the lease deta…" at bounding box center [711, 300] width 621 height 21
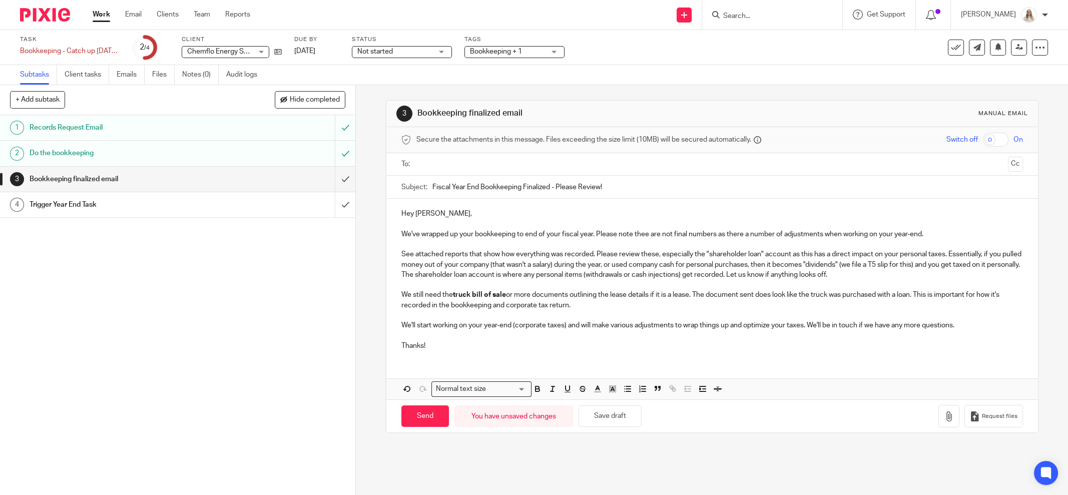
click at [502, 305] on p "We still need the truck bill of sale or more documents outlining the lease deta…" at bounding box center [711, 300] width 621 height 21
click at [588, 413] on button "Save draft" at bounding box center [609, 416] width 63 height 22
click at [950, 326] on p "We'll start working on your year-end (corporate taxes) and will make various ad…" at bounding box center [711, 325] width 621 height 10
click at [955, 325] on p "We'll start working on your year-end (corporate taxes) and will make various ad…" at bounding box center [711, 325] width 621 height 10
drag, startPoint x: 516, startPoint y: 219, endPoint x: 462, endPoint y: 219, distance: 54.0
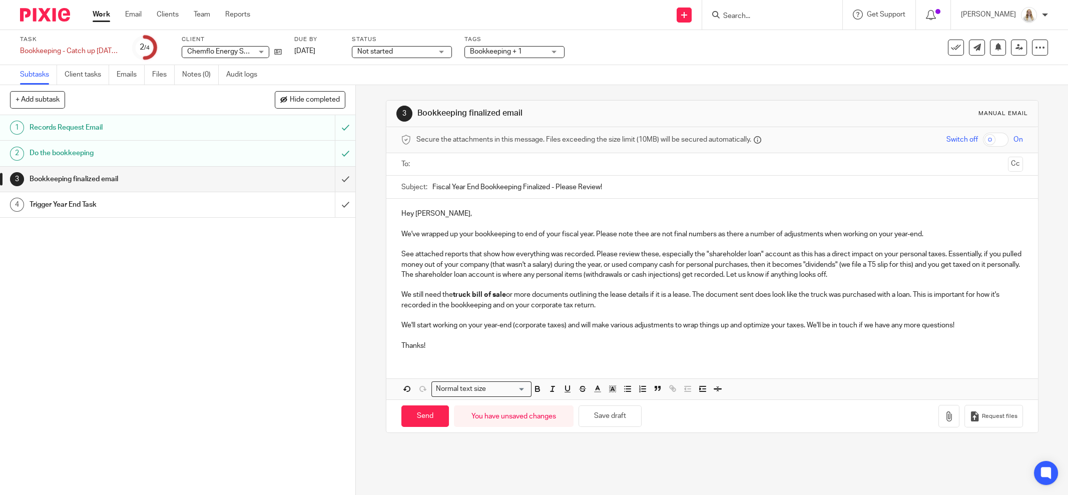
click at [515, 219] on p at bounding box center [711, 224] width 621 height 10
click at [432, 214] on p "Hey Dakota," at bounding box center [711, 214] width 621 height 10
drag, startPoint x: 425, startPoint y: 230, endPoint x: 431, endPoint y: 222, distance: 10.7
click at [425, 230] on p "We've wrapped up your bookkeeping to end of your fiscal year. Please note thee …" at bounding box center [711, 234] width 621 height 10
click at [436, 209] on p "Hey Dakota ," at bounding box center [711, 214] width 621 height 10
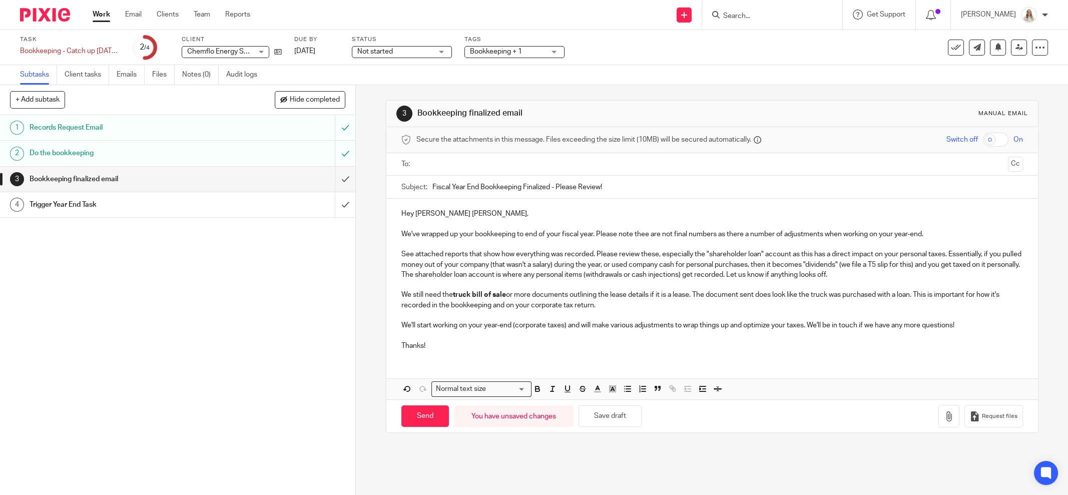
click at [555, 199] on div "Hey Dakota& Vincent, We've wrapped up your bookkeeping to end of your fiscal ye…" at bounding box center [711, 279] width 651 height 160
click at [591, 189] on input "Fiscal Year End Bookkeeping Finalized - Please Review!" at bounding box center [727, 187] width 590 height 23
click at [604, 187] on input "Fiscal Year End Bookkeeping Finalized - Please Review!" at bounding box center [727, 187] width 590 height 23
click at [581, 172] on div at bounding box center [712, 164] width 590 height 23
click at [577, 166] on input "text" at bounding box center [712, 165] width 584 height 12
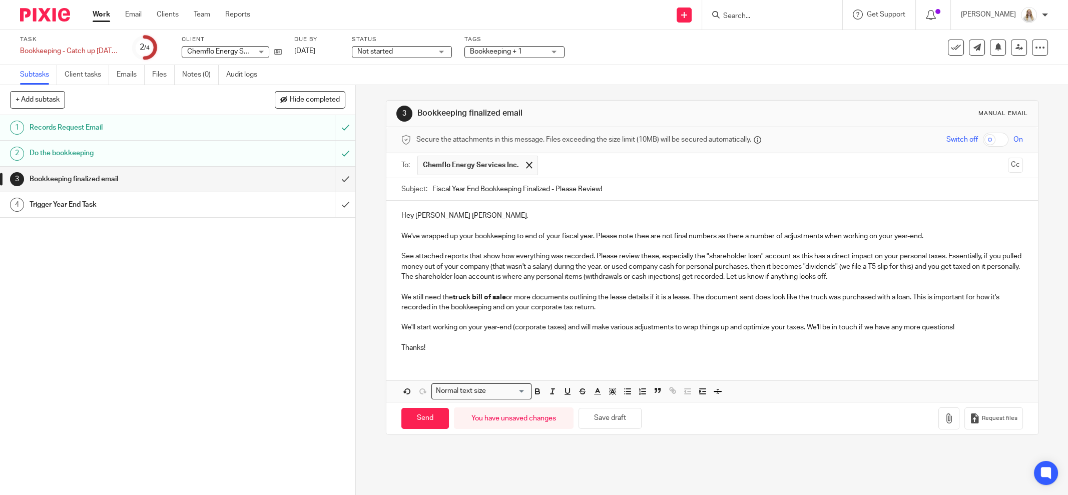
click at [591, 169] on input "text" at bounding box center [773, 166] width 460 height 20
drag, startPoint x: 517, startPoint y: 253, endPoint x: 552, endPoint y: 257, distance: 35.3
click at [518, 253] on p "See attached reports that show how everything was recorded. Please review these…" at bounding box center [711, 266] width 621 height 31
click at [594, 416] on button "Save draft" at bounding box center [609, 419] width 63 height 22
drag, startPoint x: 812, startPoint y: 443, endPoint x: 987, endPoint y: 423, distance: 175.8
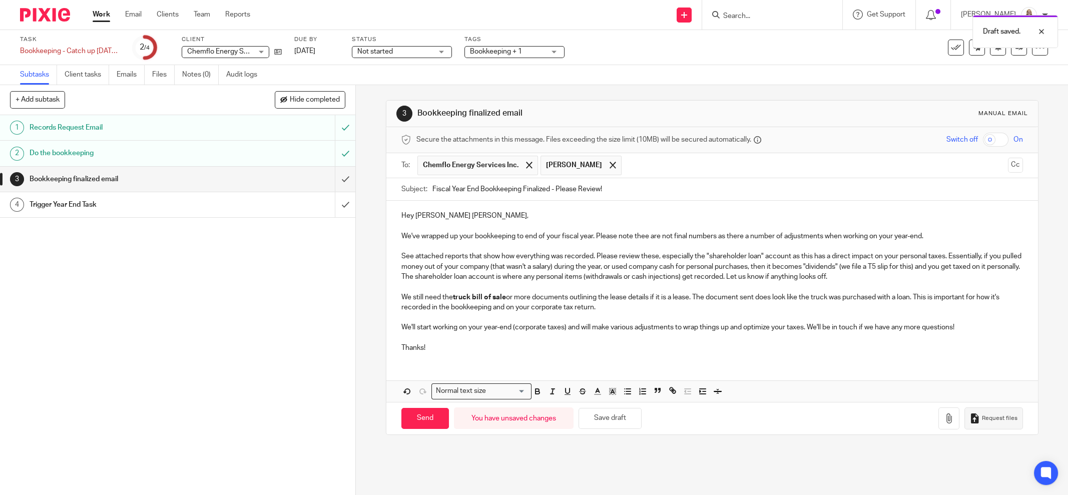
click at [820, 442] on div "3 Bookkeeping finalized email Manual email Secure the attachments in this messa…" at bounding box center [712, 267] width 652 height 365
click at [678, 197] on input "Fiscal Year End Bookkeeping Finalized - Please Review!" at bounding box center [727, 189] width 590 height 23
click at [683, 184] on input "Fiscal Year End Bookkeeping Finalized - Please Review!" at bounding box center [727, 189] width 590 height 23
click at [468, 188] on input "Fiscal Year End Bookkeeping Finalized - Please Review!" at bounding box center [727, 189] width 590 height 23
click at [446, 186] on input "Fiscal Year End Bookkeeping Finalized - Please Review!" at bounding box center [727, 189] width 590 height 23
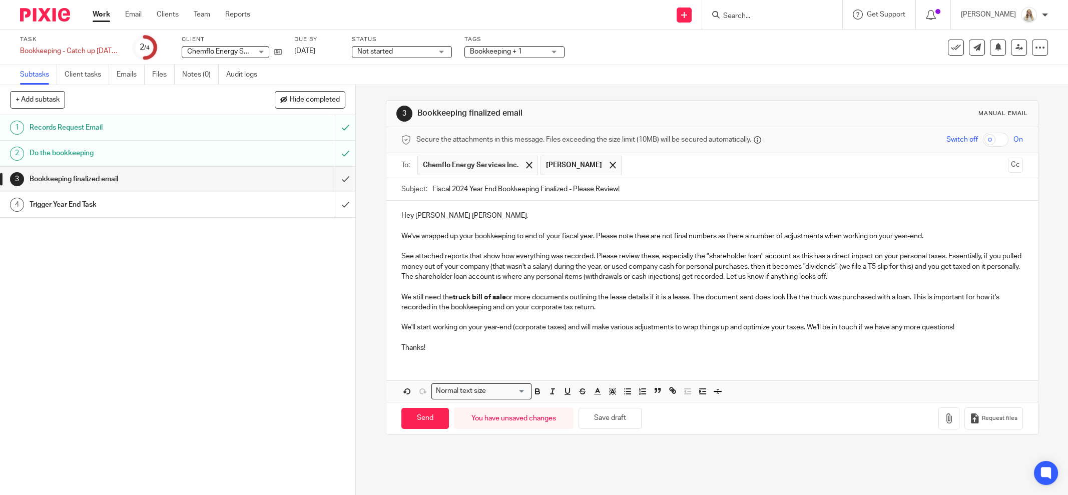
type input "Fiscal 2024 Year End Bookkeeping Finalized - Please Review!"
click at [546, 258] on p "See attached reports that show how everything was recorded. Please review these…" at bounding box center [711, 266] width 621 height 31
click at [939, 232] on p "We've wrapped up your bookkeeping to end of your fiscal year. Please note thee …" at bounding box center [711, 236] width 621 height 10
click at [718, 319] on p at bounding box center [711, 317] width 621 height 10
click at [938, 412] on button "button" at bounding box center [948, 418] width 21 height 23
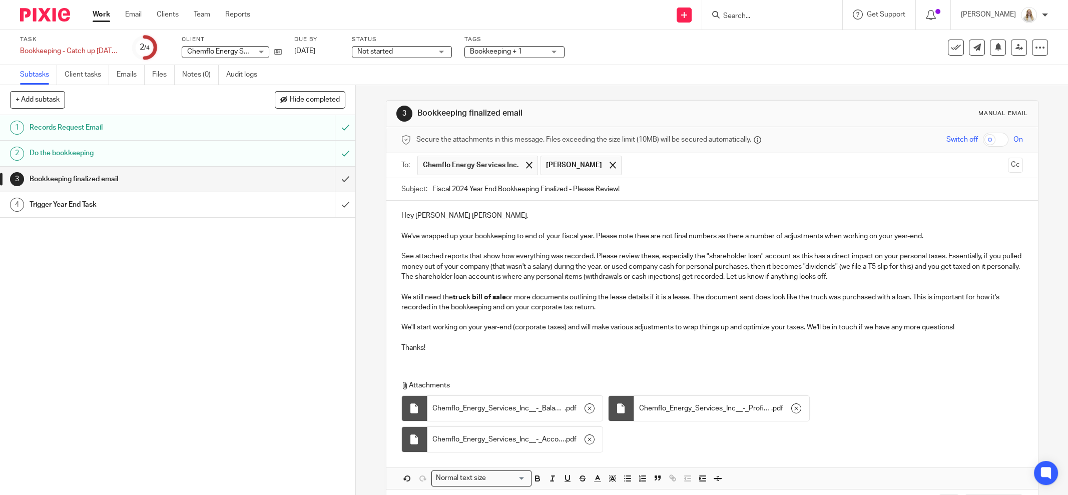
click at [769, 318] on p at bounding box center [711, 317] width 621 height 10
click at [741, 295] on p "We still need the truck bill of sale or more documents outlining the lease deta…" at bounding box center [711, 302] width 621 height 21
click at [525, 294] on p "We still need the truck bill of sale or more documents outlining the lease deta…" at bounding box center [711, 302] width 621 height 21
click at [512, 296] on p "We still need the truck bill of sale or more documents outlining the lease deta…" at bounding box center [711, 302] width 621 height 21
click at [505, 295] on p "We still need the truck bill of sale or more documents outlining the lease deta…" at bounding box center [711, 302] width 621 height 21
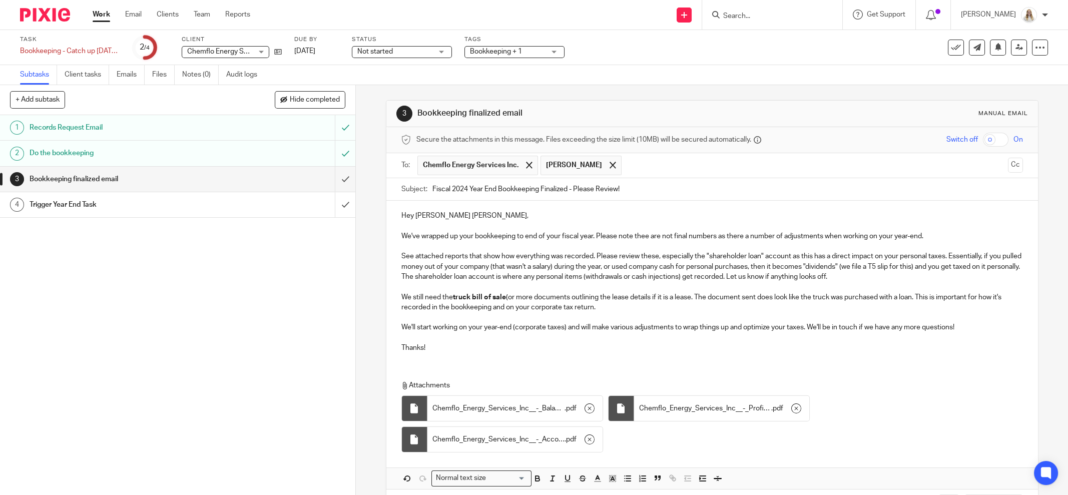
click at [689, 296] on p "We still need the truck bill of sale (or more documents outlining the lease det…" at bounding box center [711, 302] width 621 height 21
click at [661, 303] on p "We still need the truck bill of sale (or more documents outlining the lease det…" at bounding box center [711, 302] width 621 height 21
click at [689, 299] on p "We still need the truck bill of sale (or more documents outlining the lease det…" at bounding box center [711, 302] width 621 height 21
click at [771, 306] on p "We still need the truck bill of sale (or more documents outlining the lease det…" at bounding box center [711, 302] width 621 height 21
click at [689, 299] on p "We still need the truck bill of sale (or more documents outlining the lease det…" at bounding box center [711, 302] width 621 height 21
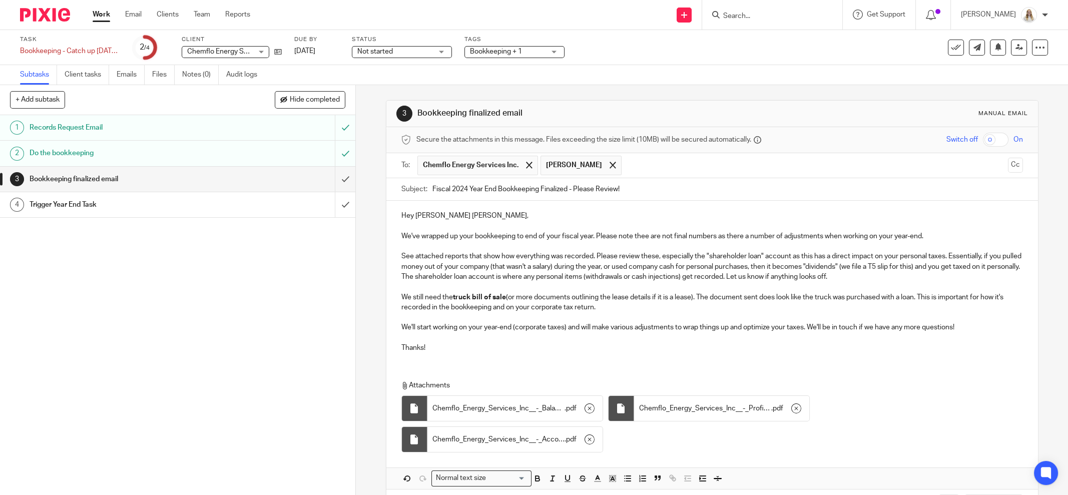
click at [704, 297] on p "We still need the truck bill of sale (or more documents outlining the lease det…" at bounding box center [711, 302] width 621 height 21
click at [713, 307] on p "We still need the truck bill of sale (or more documents outlining the lease det…" at bounding box center [711, 302] width 621 height 21
click at [781, 309] on p "We still need the truck bill of sale (or more documents outlining the lease det…" at bounding box center [711, 302] width 621 height 21
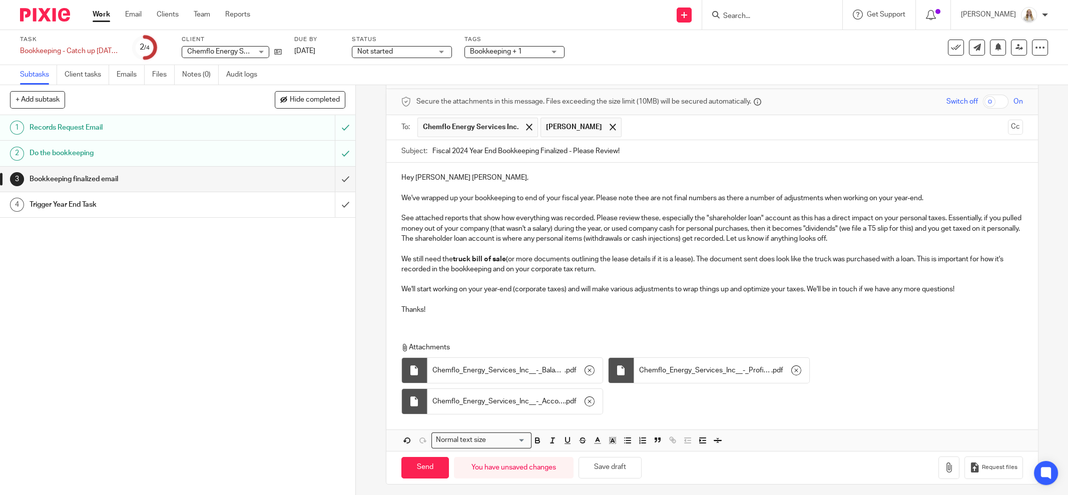
scroll to position [39, 0]
click at [606, 467] on button "Save draft" at bounding box center [609, 467] width 63 height 22
click at [668, 270] on p "We still need the truck bill of sale (or more documents outlining the lease det…" at bounding box center [711, 263] width 621 height 21
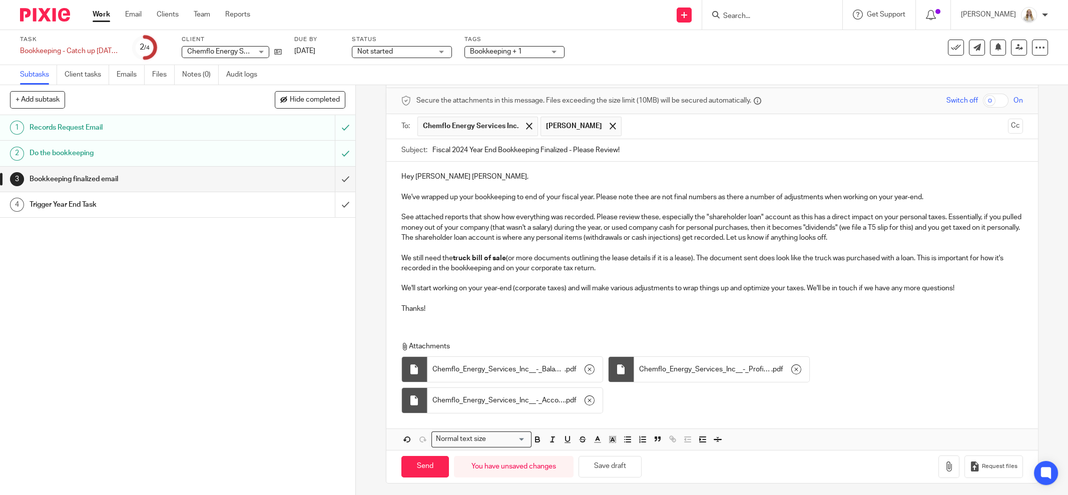
click at [649, 243] on p at bounding box center [711, 248] width 621 height 10
click at [642, 266] on p "We still need the truck bill of sale (or more documents outlining the lease det…" at bounding box center [711, 263] width 621 height 21
drag, startPoint x: 599, startPoint y: 469, endPoint x: 622, endPoint y: 447, distance: 31.8
click at [598, 469] on button "Save draft" at bounding box center [609, 467] width 63 height 22
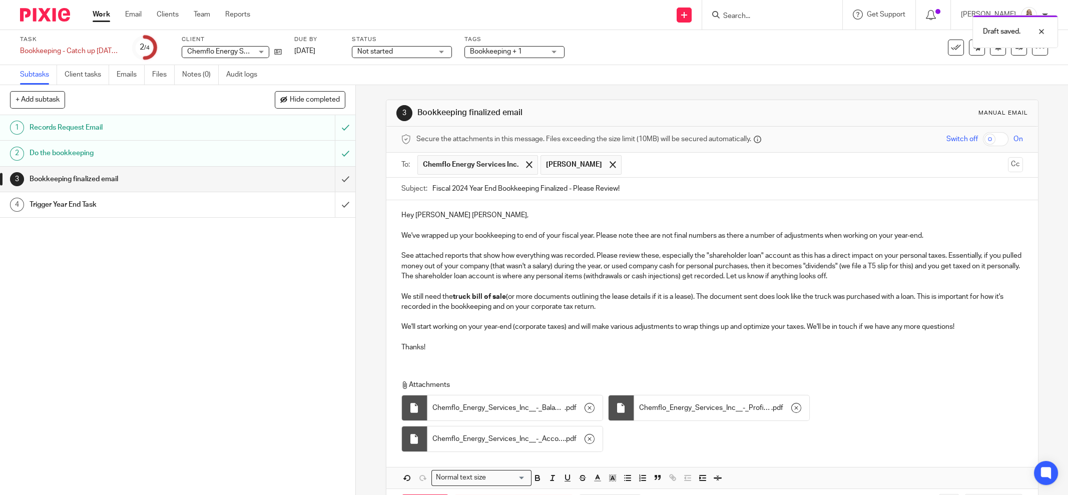
scroll to position [0, 0]
click at [432, 215] on p "Hey Dakota& Vincent," at bounding box center [711, 216] width 621 height 10
click at [461, 231] on p "We've wrapped up your bookkeeping to end of your fiscal year. Please note thee …" at bounding box center [711, 236] width 621 height 10
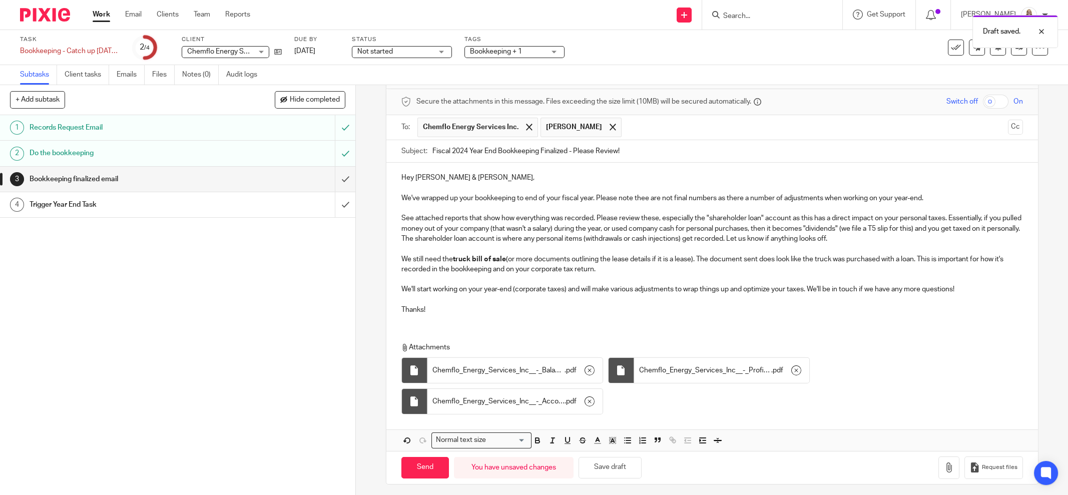
scroll to position [39, 0]
click at [412, 464] on input "Send" at bounding box center [425, 467] width 48 height 22
type input "Sent"
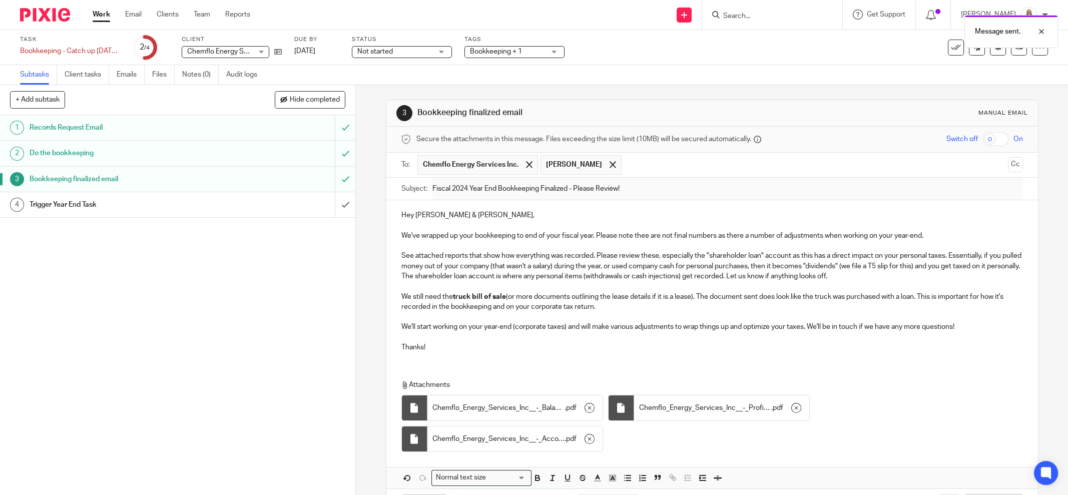
scroll to position [0, 0]
click at [110, 16] on link "Work" at bounding box center [102, 15] width 18 height 10
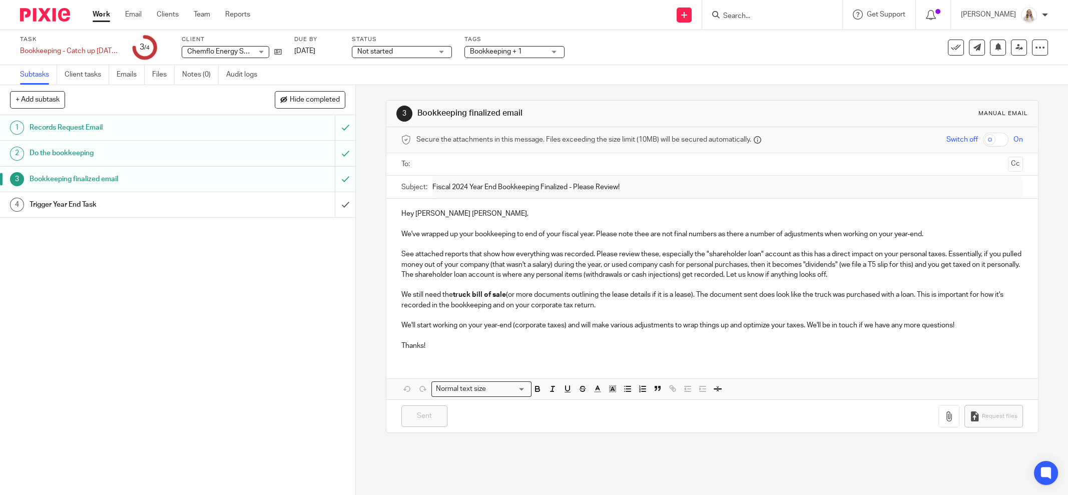
click at [117, 206] on h1 "Trigger Year End Task" at bounding box center [128, 204] width 197 height 15
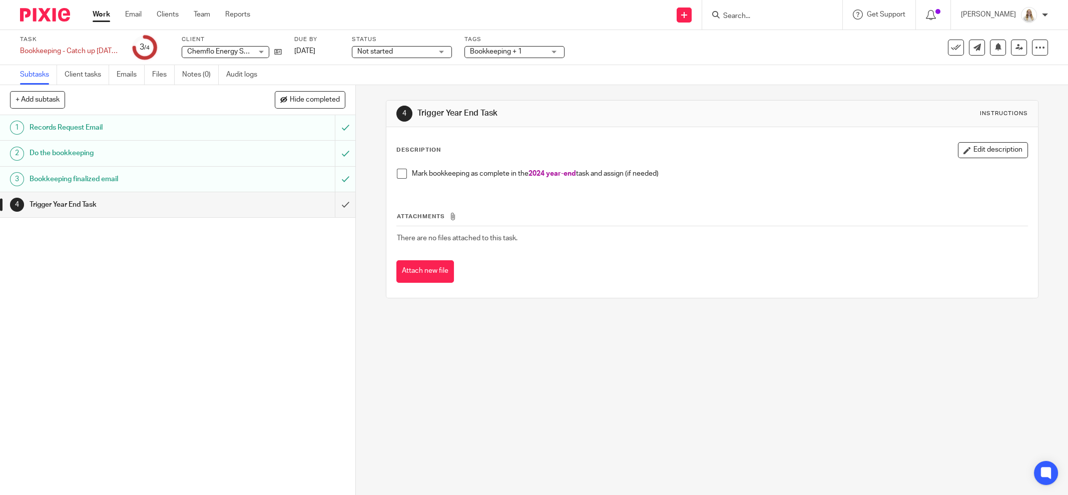
click at [400, 173] on span at bounding box center [402, 174] width 10 height 10
click at [331, 204] on input "submit" at bounding box center [177, 204] width 355 height 25
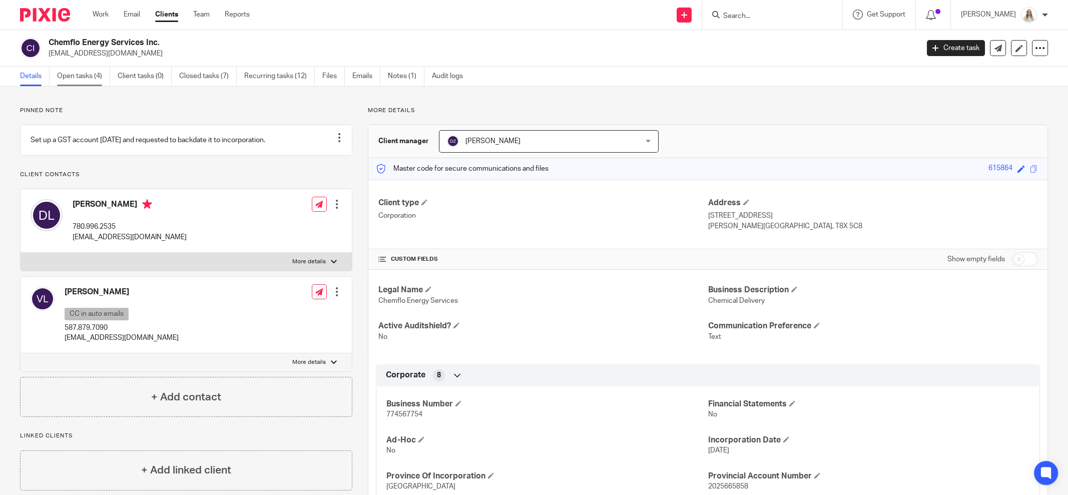
click at [96, 76] on link "Open tasks (4)" at bounding box center [83, 77] width 53 height 20
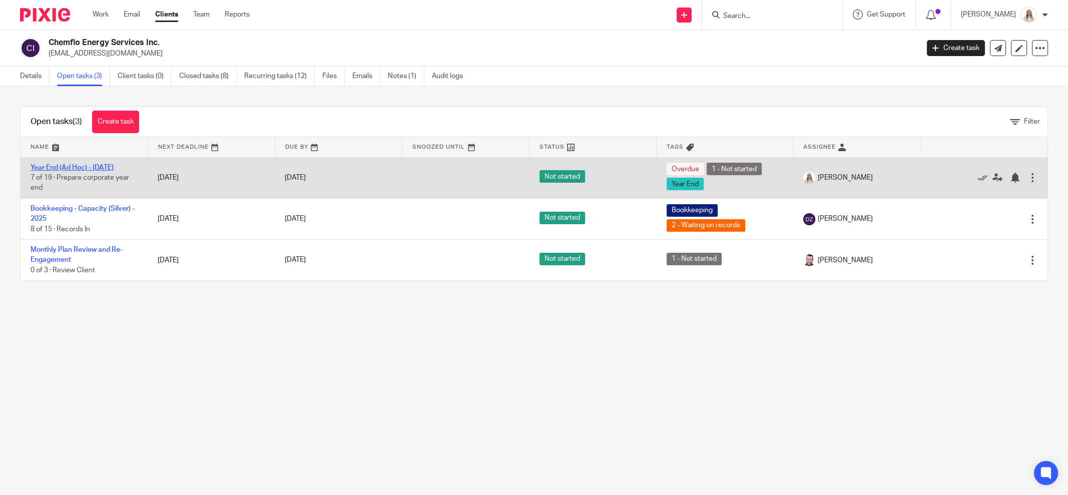
click at [109, 170] on link "Year End (Ad Hoc) - [DATE]" at bounding box center [72, 167] width 83 height 7
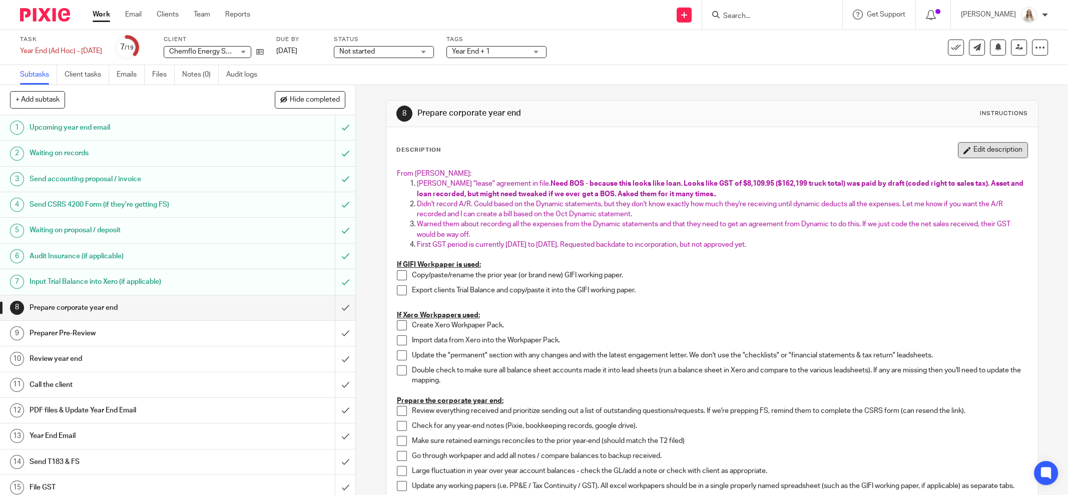
click at [960, 148] on button "Edit description" at bounding box center [993, 150] width 70 height 16
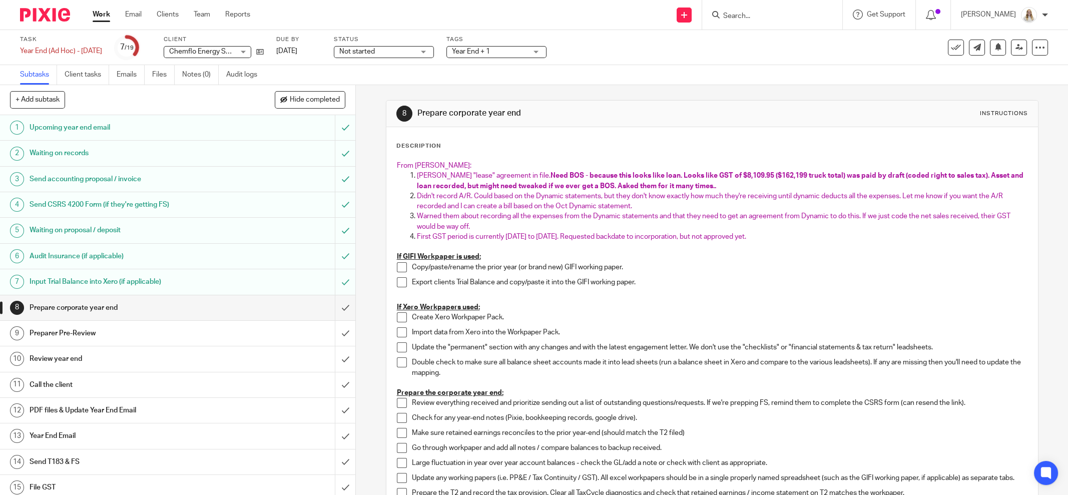
click at [712, 185] on p "Bodkin "lease" agreement in file. Need BOS - because this looks like loan. Look…" at bounding box center [722, 181] width 610 height 21
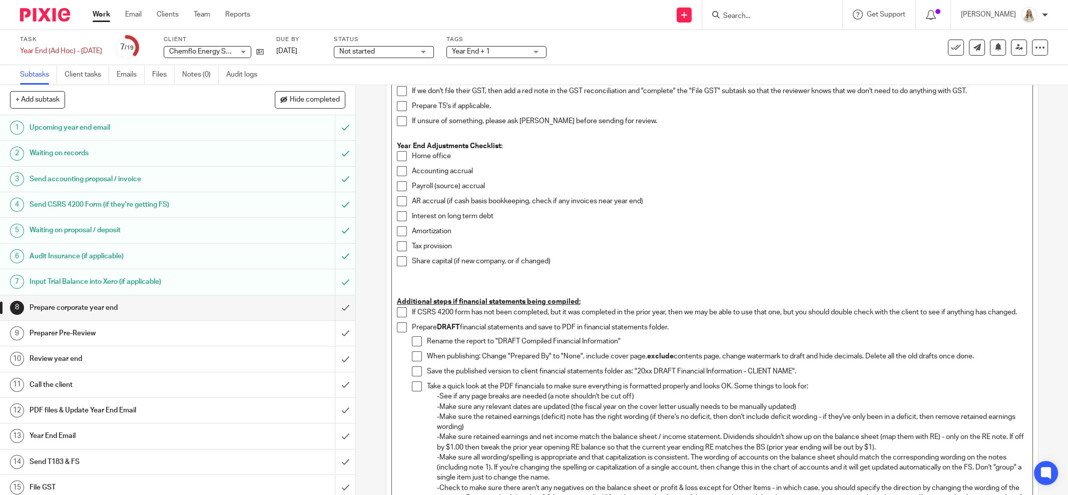
scroll to position [630, 0]
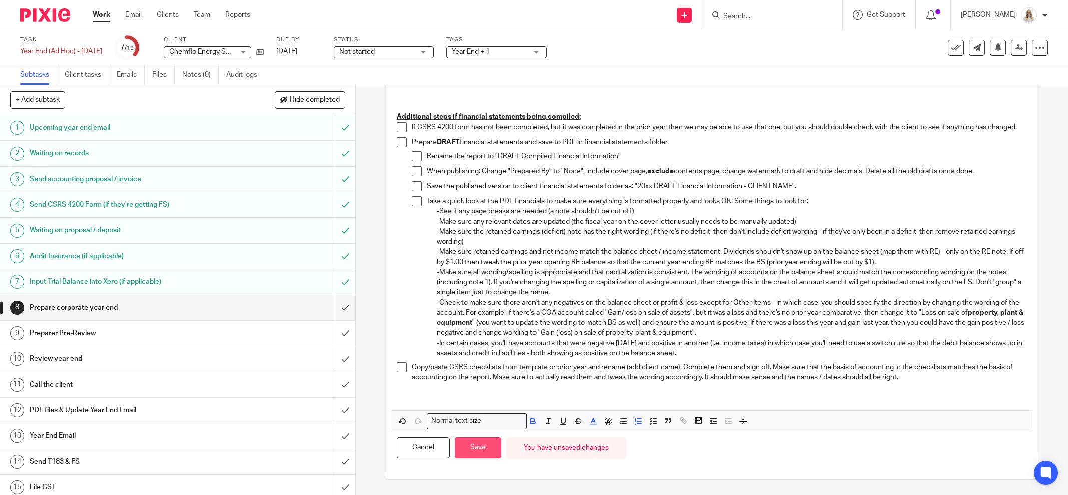
click at [481, 441] on button "Save" at bounding box center [478, 448] width 47 height 22
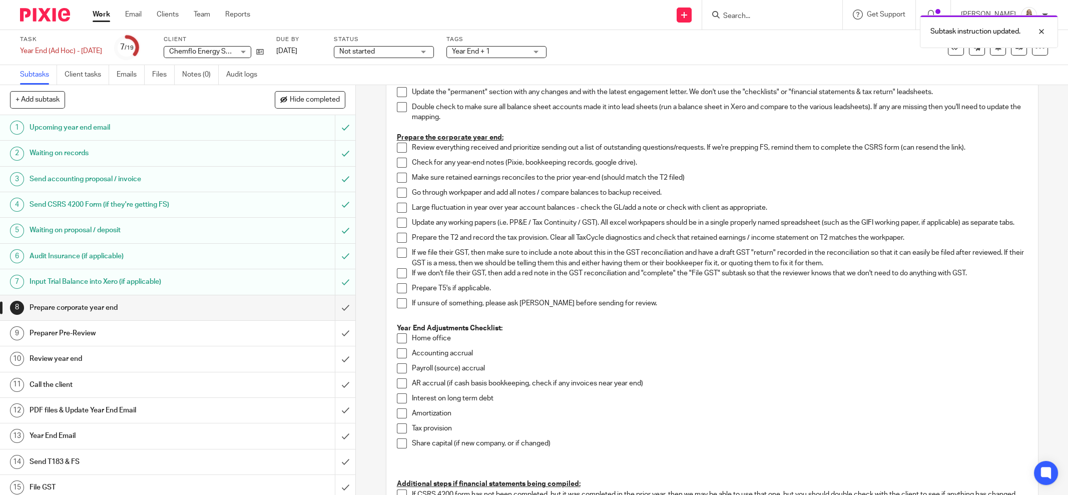
scroll to position [13, 0]
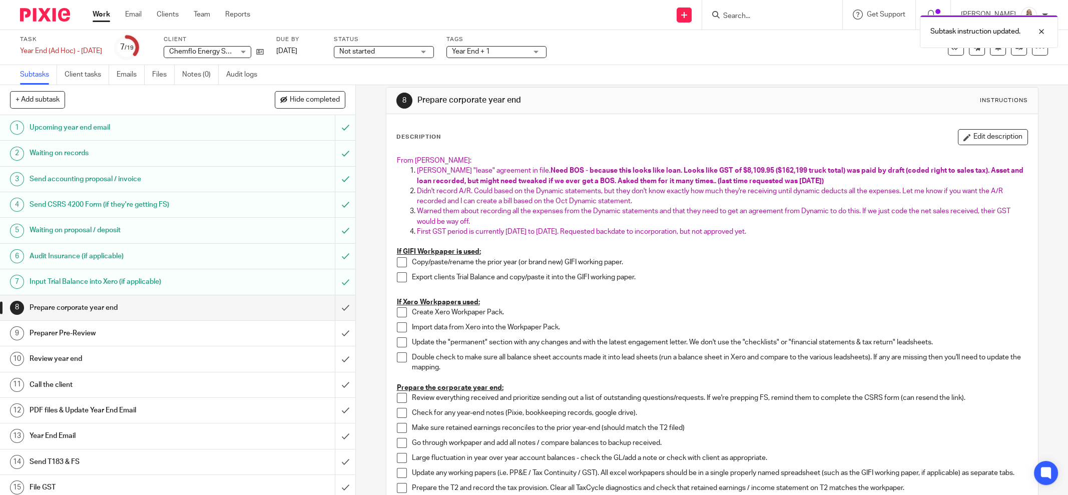
click at [524, 52] on span "Year End + 1" at bounding box center [489, 52] width 75 height 11
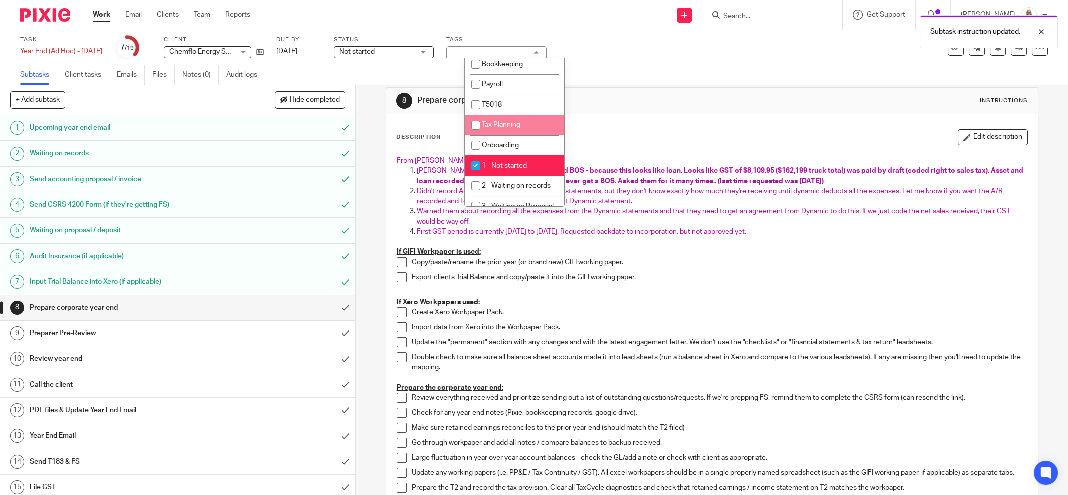
scroll to position [188, 0]
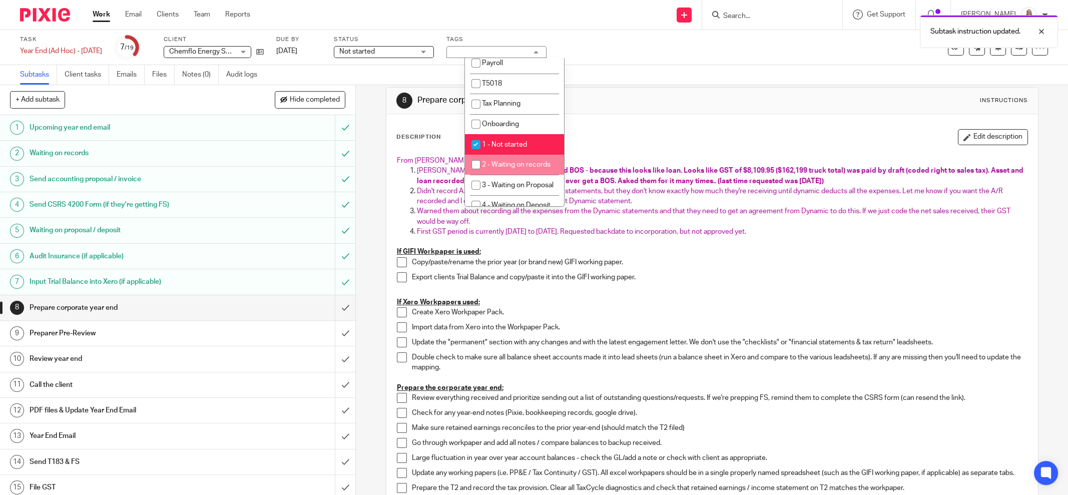
click at [650, 81] on div "Subtasks Client tasks Emails Files Notes (0) Audit logs" at bounding box center [534, 75] width 1068 height 20
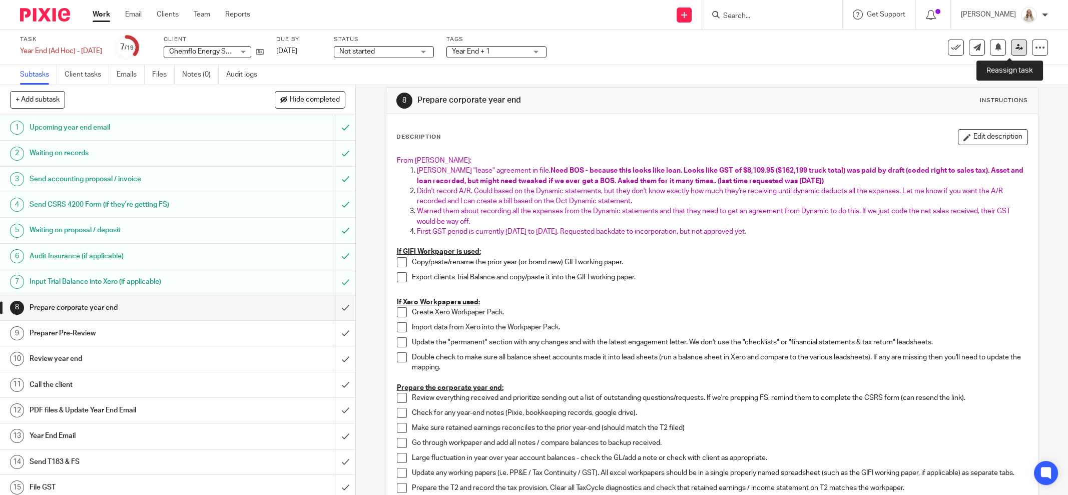
click at [1015, 48] on icon at bounding box center [1019, 48] width 8 height 8
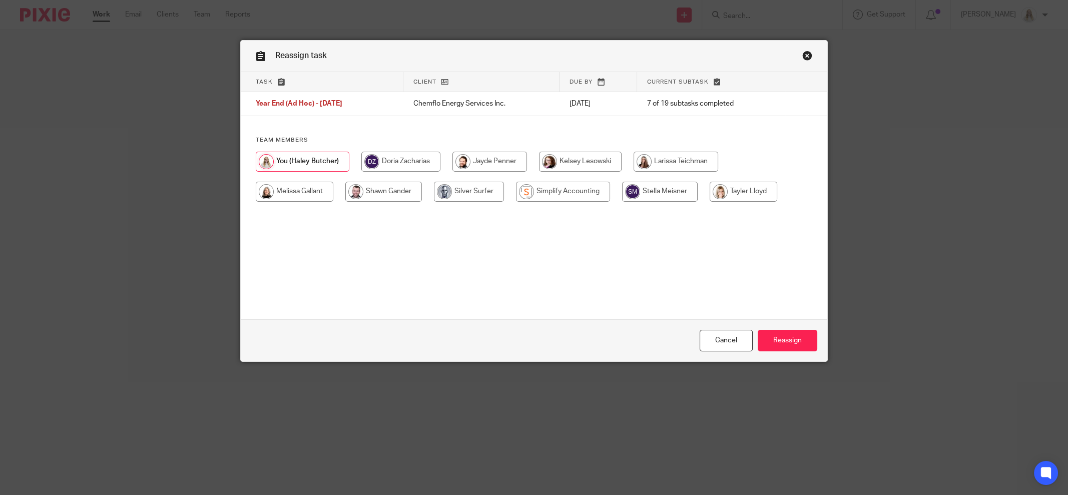
click at [734, 190] on input "radio" at bounding box center [743, 192] width 68 height 20
radio input "true"
click at [773, 338] on input "Reassign" at bounding box center [787, 341] width 60 height 22
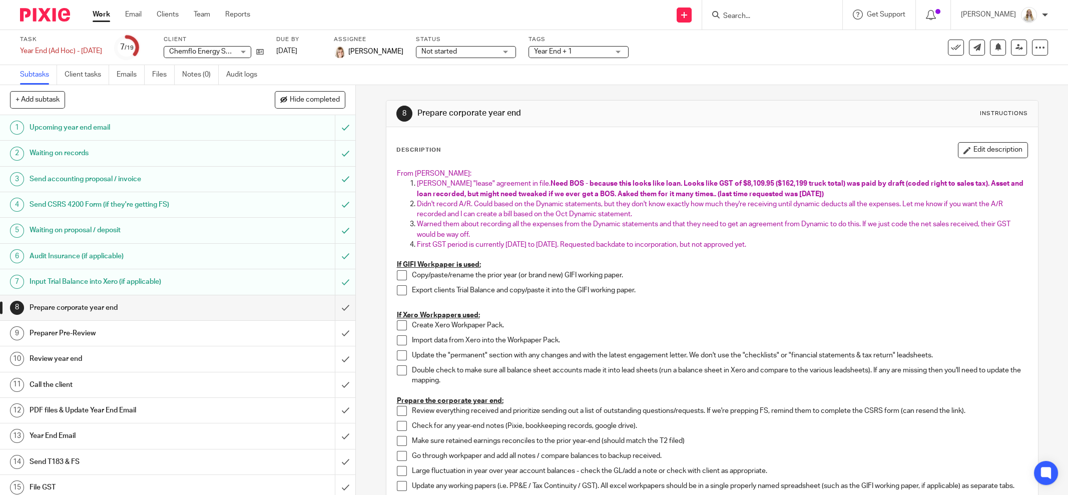
drag, startPoint x: 107, startPoint y: 17, endPoint x: 630, endPoint y: 4, distance: 524.0
click at [107, 17] on link "Work" at bounding box center [102, 15] width 18 height 10
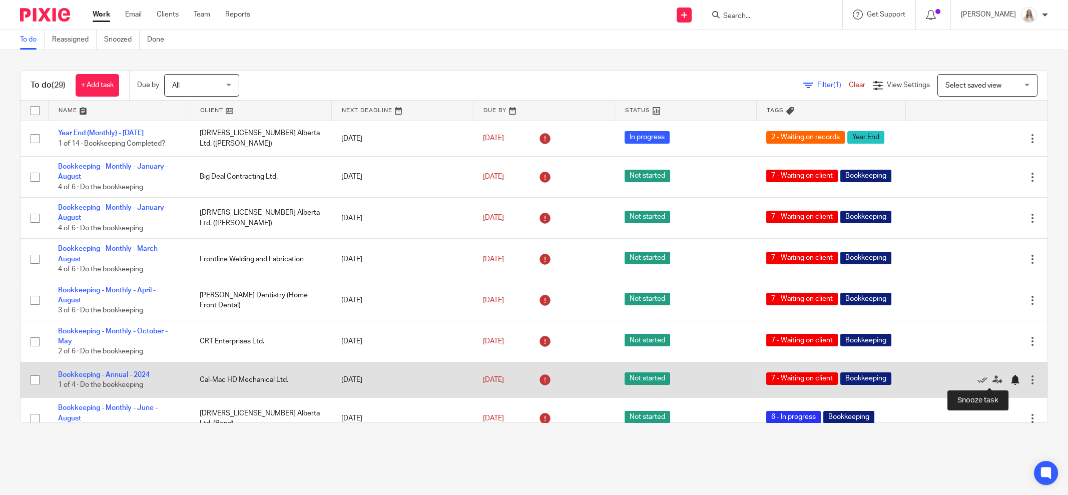
click at [1010, 379] on div at bounding box center [1015, 380] width 10 height 10
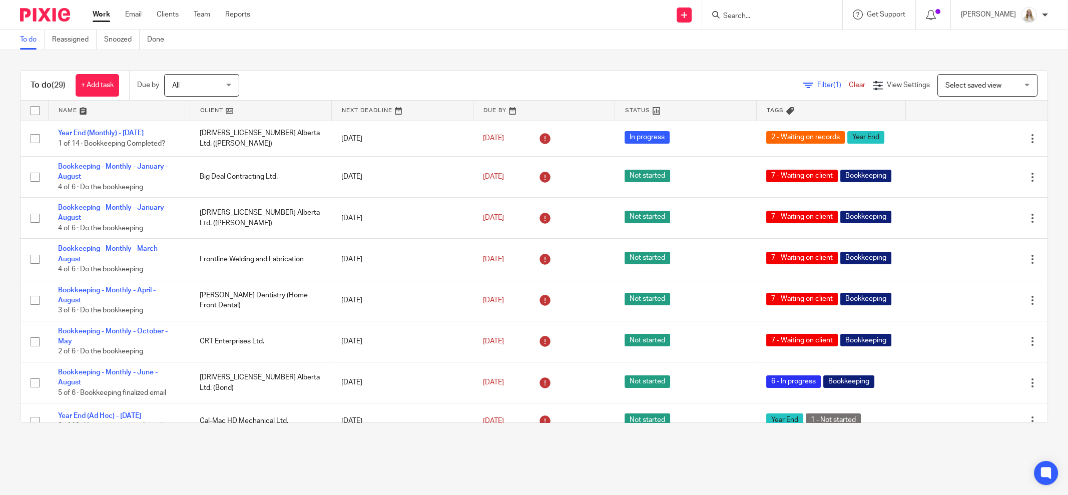
click at [779, 21] on form at bounding box center [775, 15] width 107 height 13
click at [778, 17] on input "Search" at bounding box center [767, 16] width 90 height 9
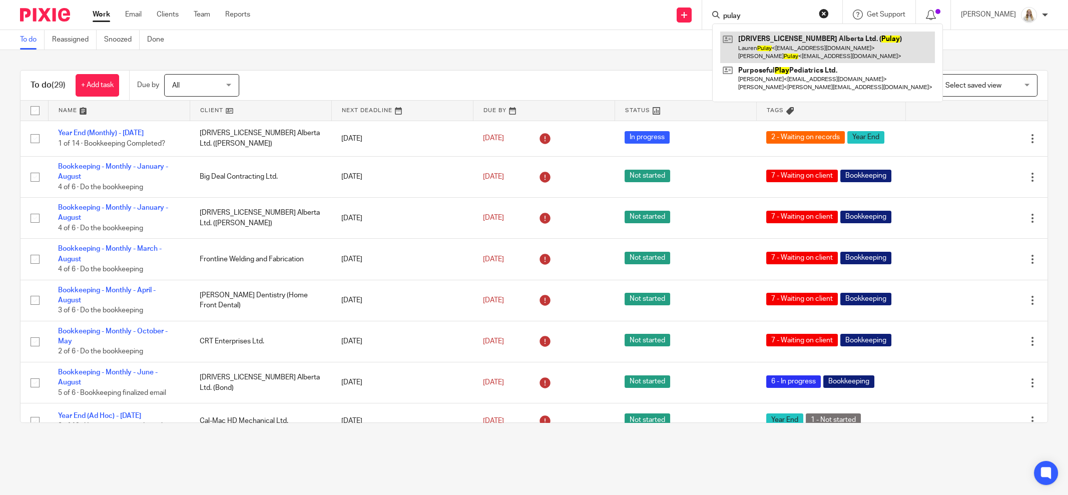
type input "pulay"
click at [790, 42] on link at bounding box center [827, 47] width 215 height 31
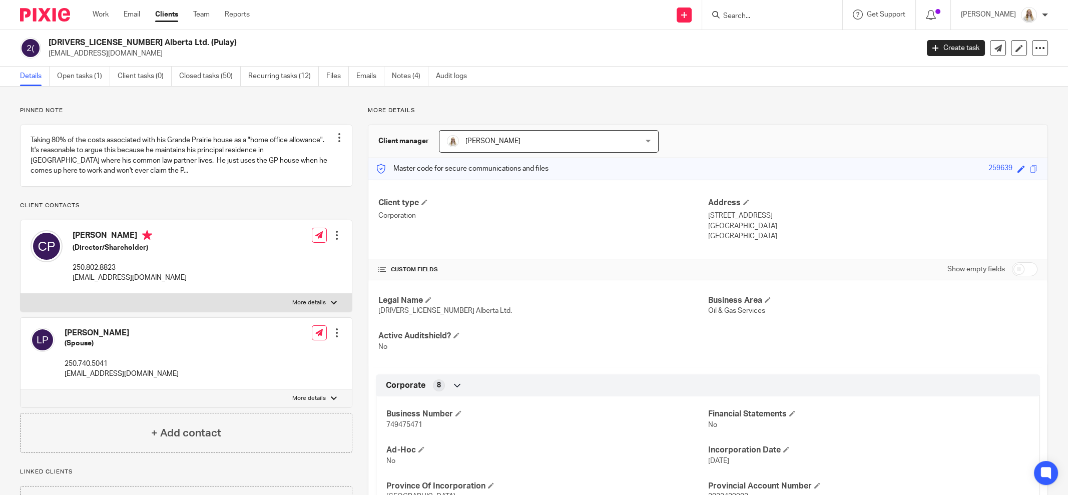
scroll to position [188, 0]
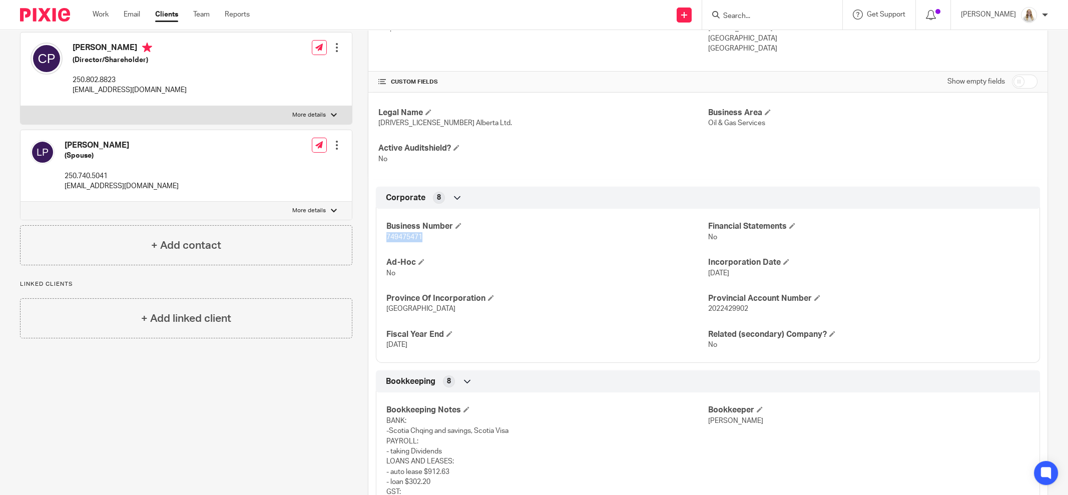
drag, startPoint x: 422, startPoint y: 236, endPoint x: 383, endPoint y: 234, distance: 39.1
click at [386, 234] on p "749475471" at bounding box center [546, 237] width 321 height 10
copy span "749475471"
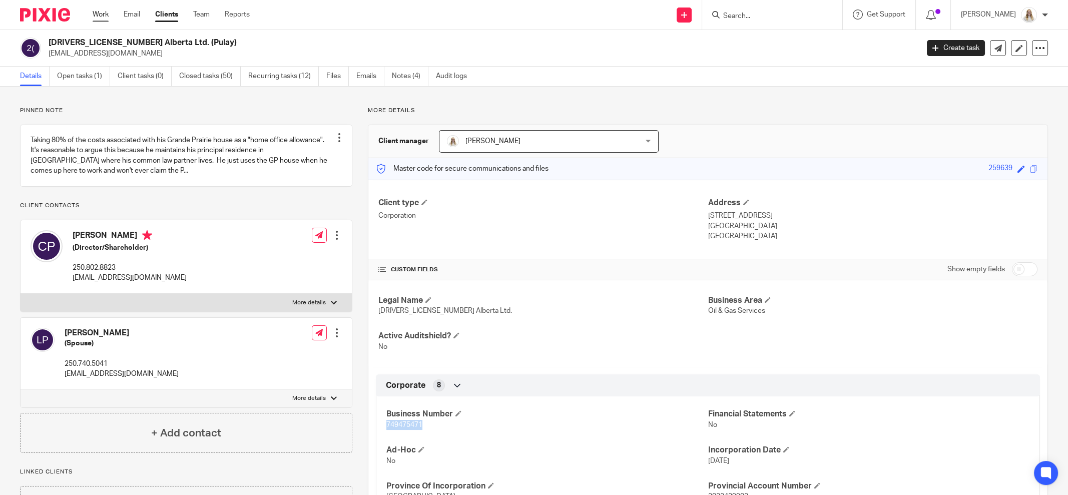
click at [96, 16] on link "Work" at bounding box center [101, 15] width 16 height 10
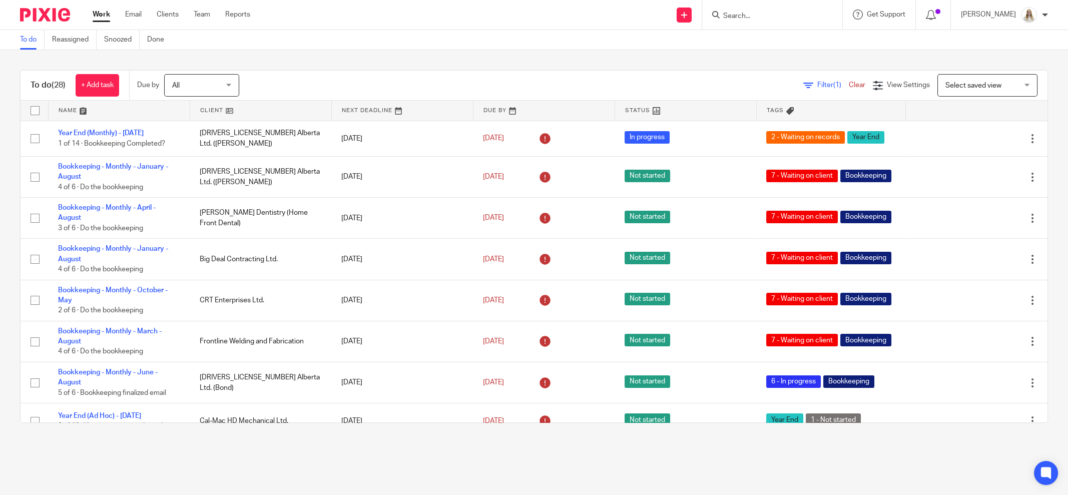
click at [82, 110] on link at bounding box center [119, 111] width 141 height 20
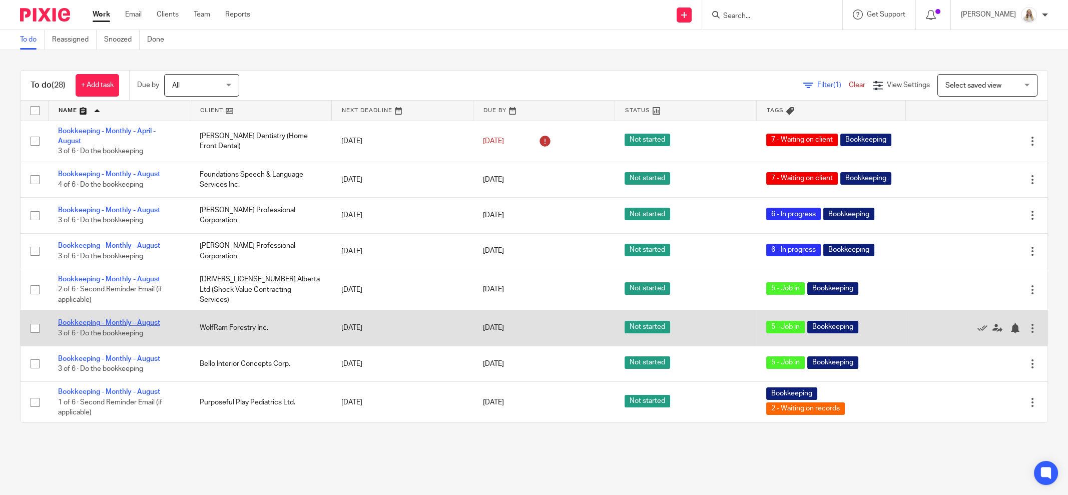
drag, startPoint x: 126, startPoint y: 320, endPoint x: 126, endPoint y: 326, distance: 5.5
click at [125, 320] on td "Bookkeeping - Monthly - [DATE] of 6 · Do the bookkeeping" at bounding box center [119, 328] width 142 height 36
click at [127, 326] on link "Bookkeeping - Monthly - August" at bounding box center [109, 322] width 102 height 7
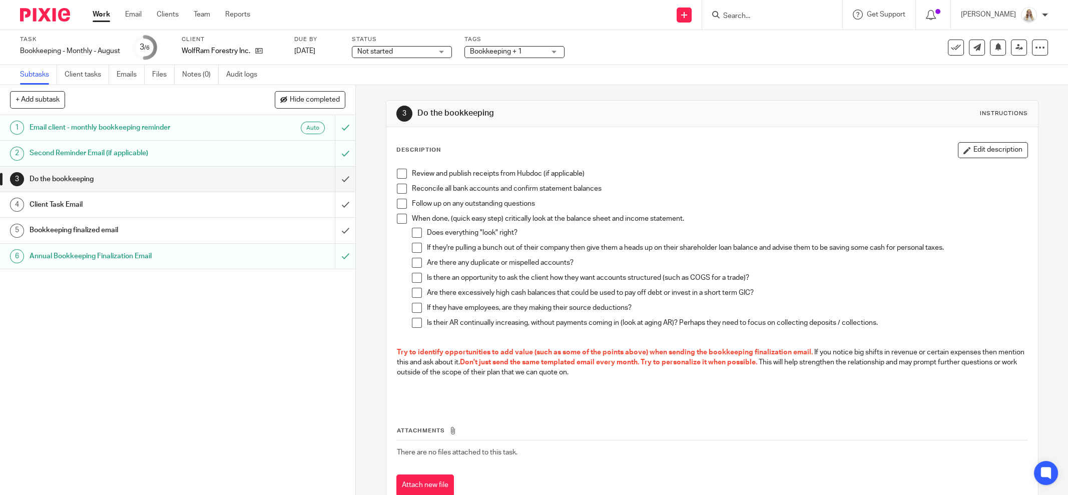
click at [531, 54] on span "Bookkeeping + 1" at bounding box center [507, 52] width 75 height 11
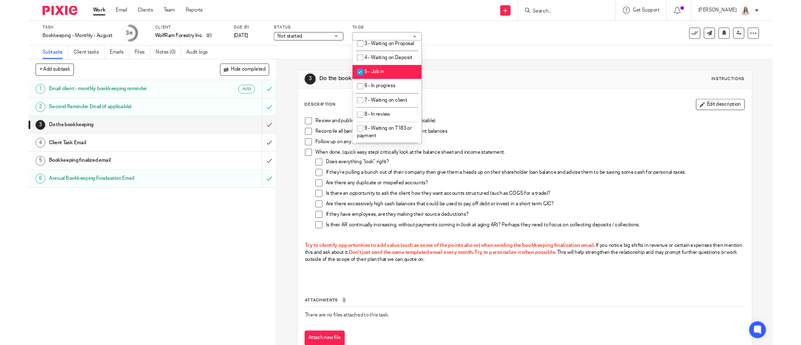
scroll to position [313, 0]
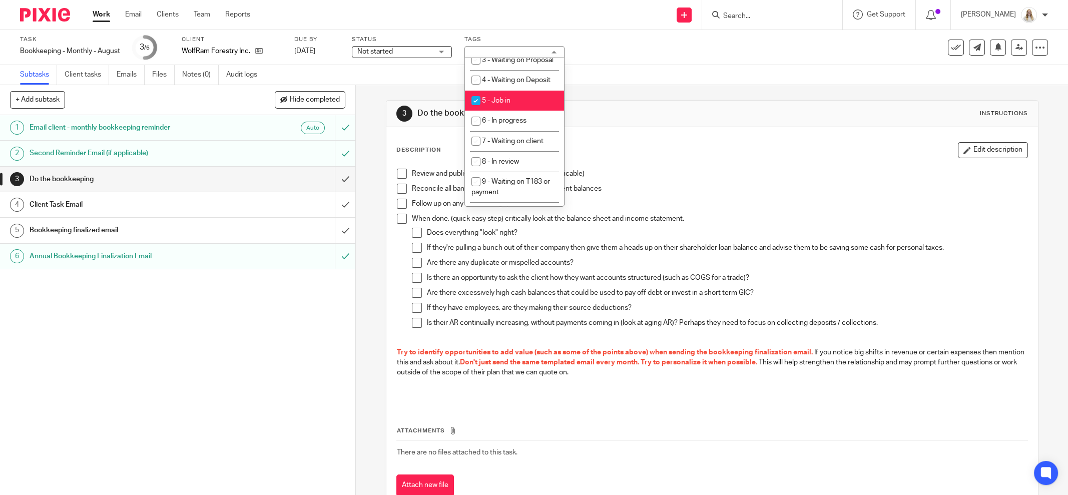
drag, startPoint x: 512, startPoint y: 131, endPoint x: 512, endPoint y: 149, distance: 17.5
click at [512, 111] on li "5 - Job in" at bounding box center [514, 101] width 99 height 21
checkbox input "false"
drag, startPoint x: 512, startPoint y: 149, endPoint x: 643, endPoint y: 122, distance: 134.3
click at [512, 124] on span "6 - In progress" at bounding box center [504, 120] width 45 height 7
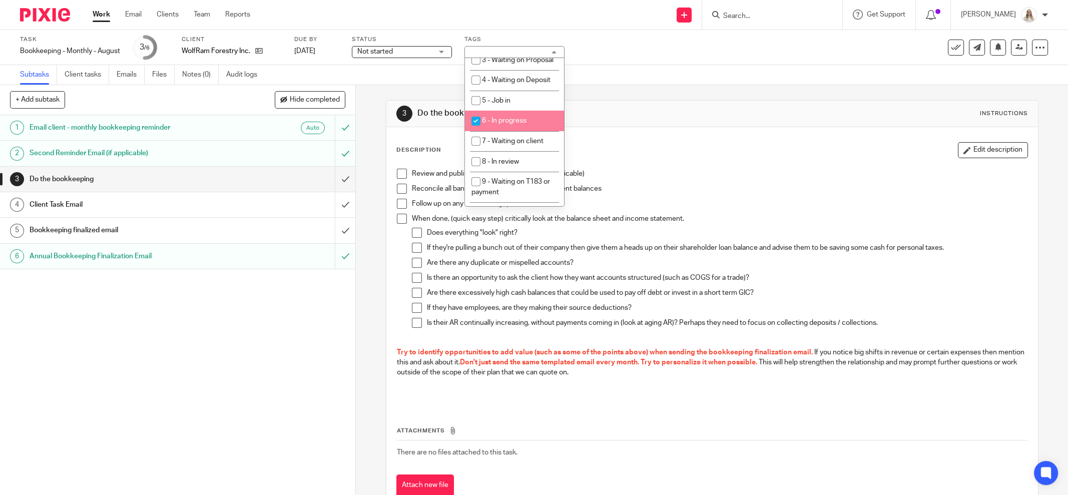
checkbox input "true"
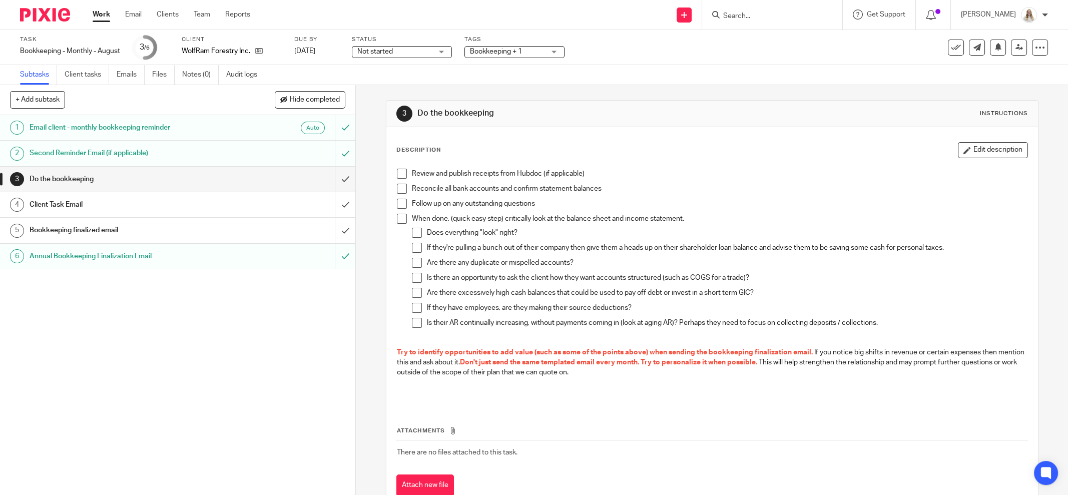
drag, startPoint x: 676, startPoint y: 131, endPoint x: 679, endPoint y: 121, distance: 10.4
click at [679, 134] on div "Description Edit description Review and publish receipts from Hubdoc (if applic…" at bounding box center [711, 319] width 651 height 384
